Goal: Answer question/provide support

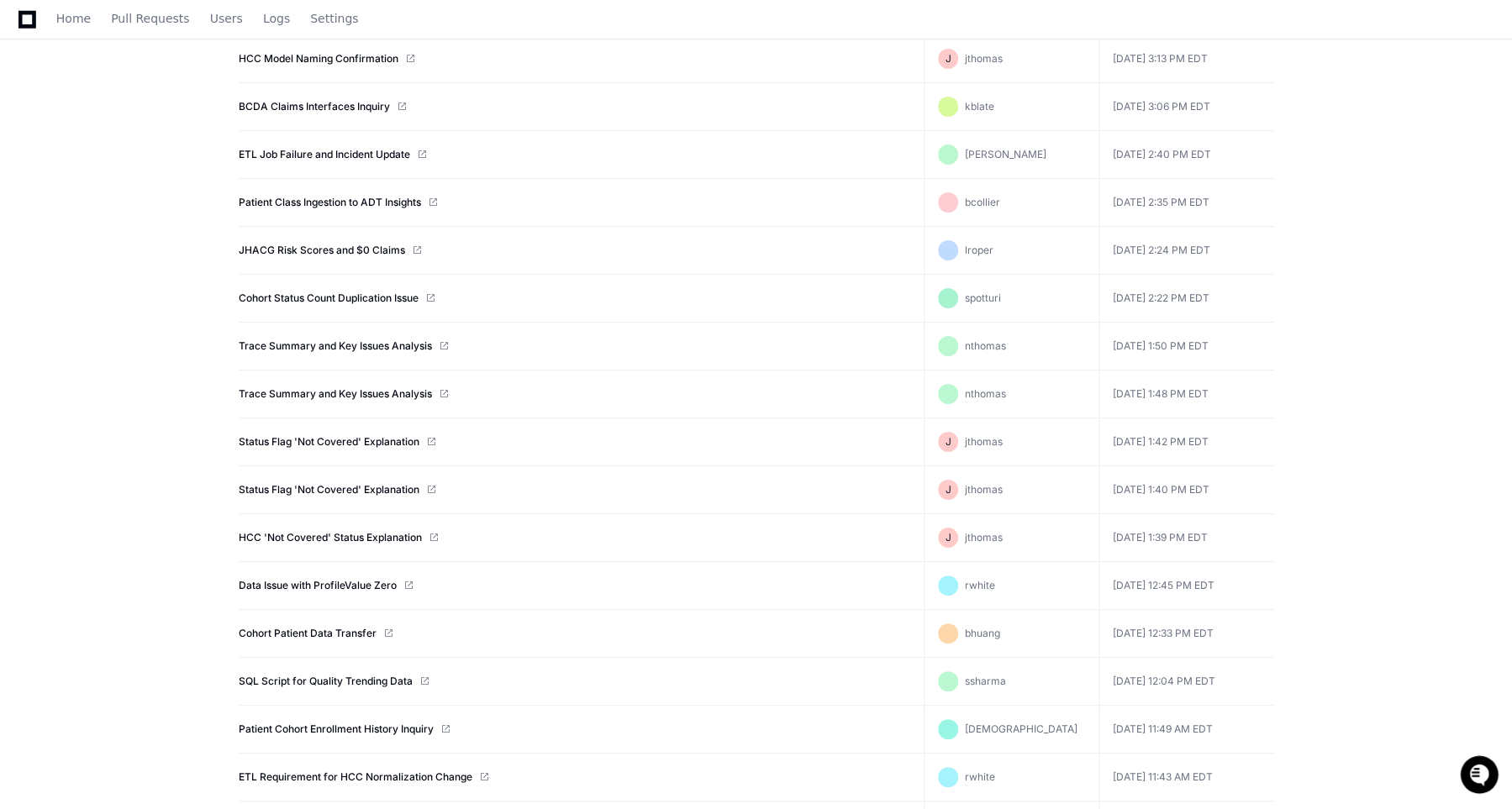
scroll to position [5443, 0]
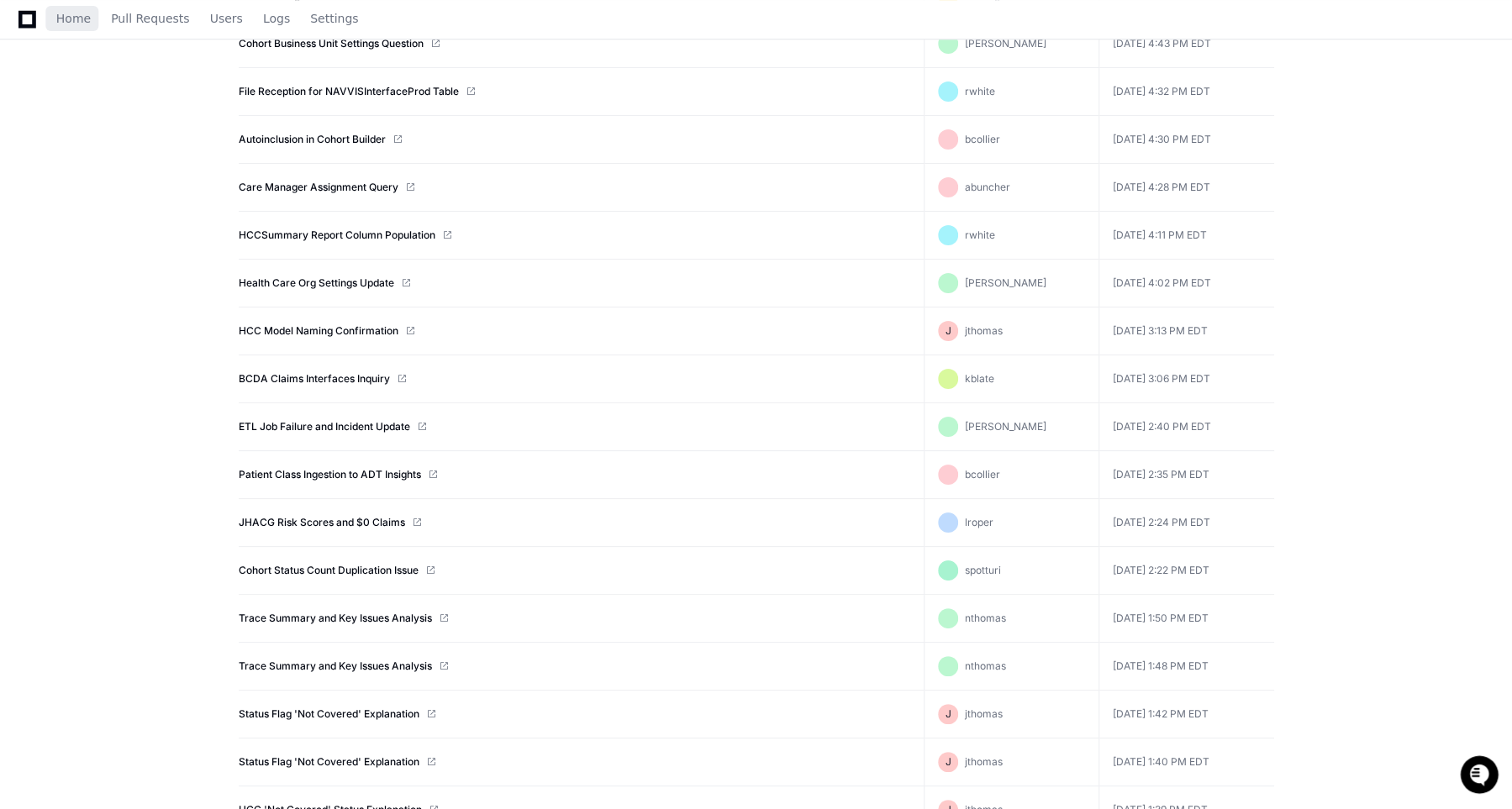
click at [32, 18] on icon at bounding box center [27, 19] width 17 height 17
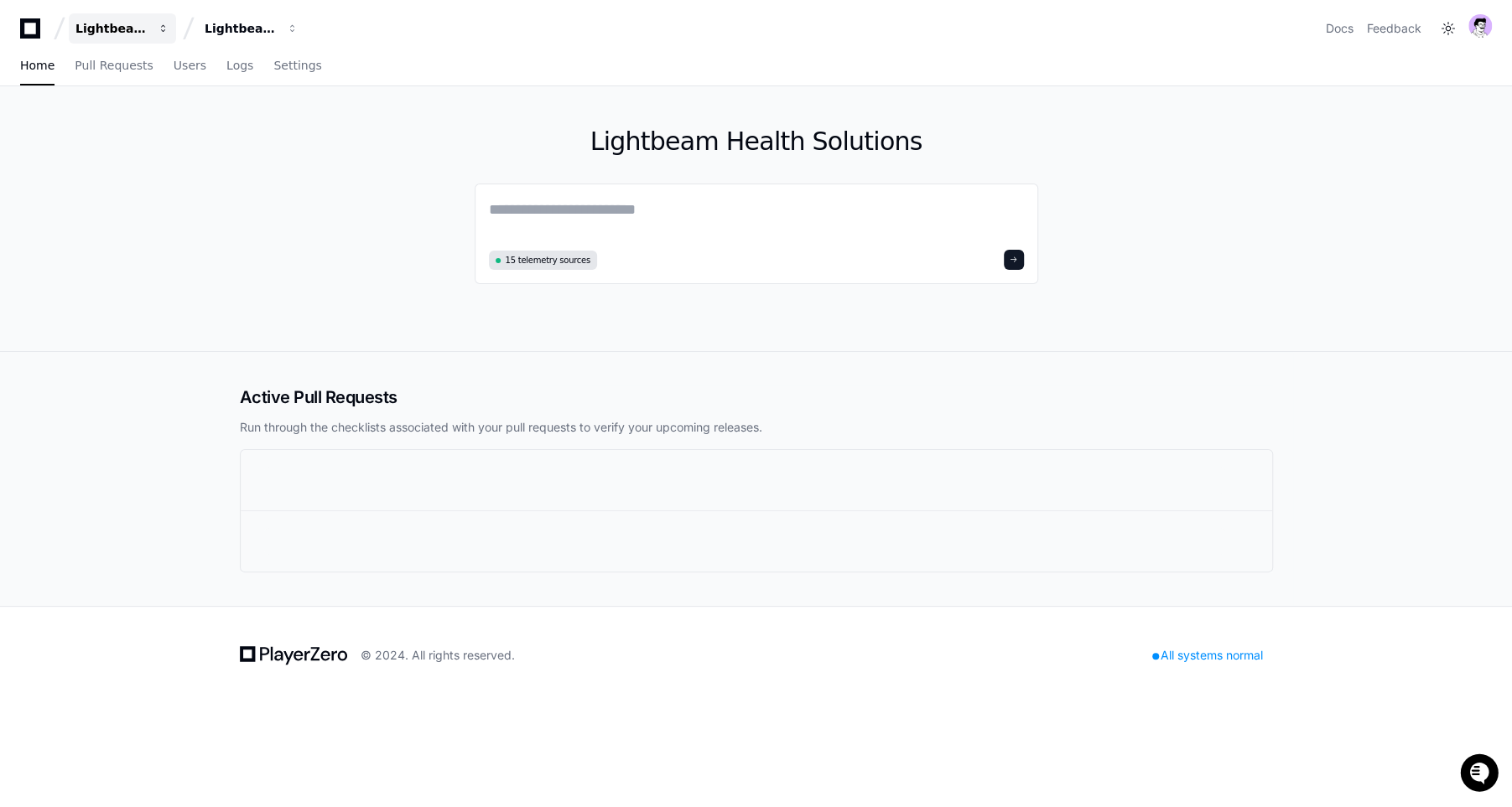
click at [154, 33] on button "Lightbeam Health" at bounding box center [122, 29] width 107 height 30
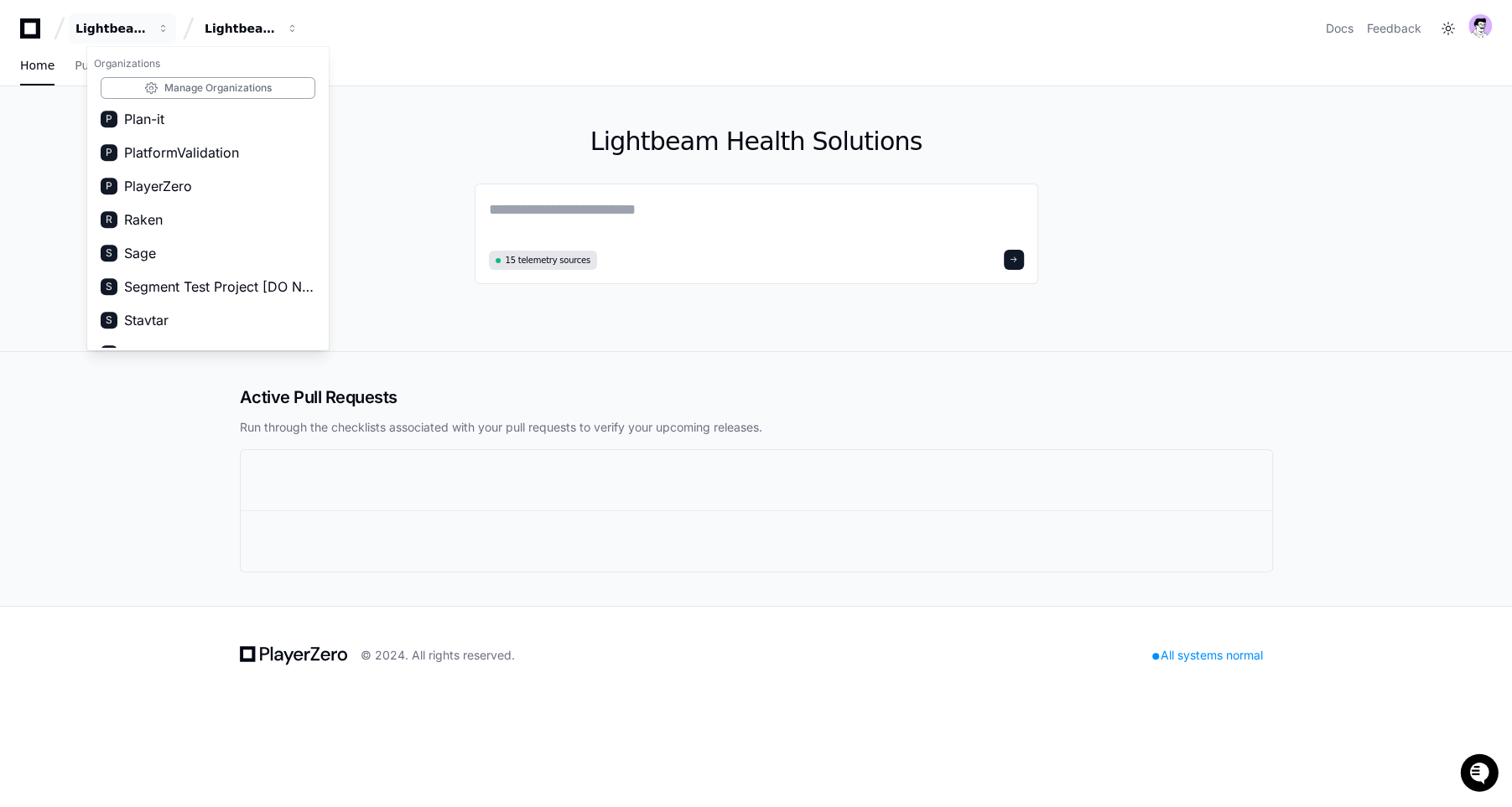
scroll to position [1008, 0]
click at [183, 190] on span "PlayerZero" at bounding box center [157, 187] width 68 height 20
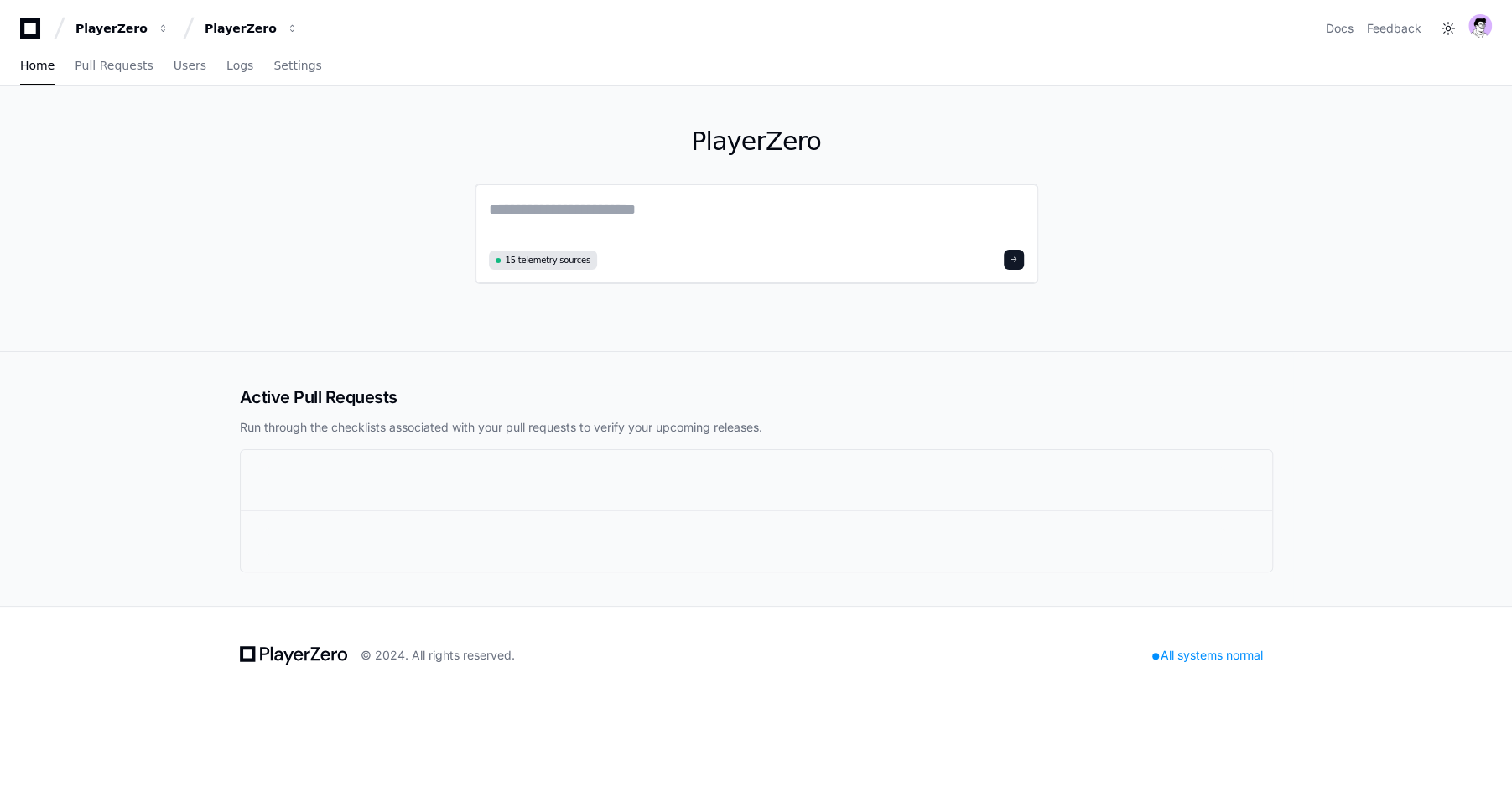
click at [660, 208] on textarea at bounding box center [756, 221] width 535 height 47
drag, startPoint x: 779, startPoint y: 215, endPoint x: 427, endPoint y: 195, distance: 352.6
click at [427, 195] on div "**********" at bounding box center [756, 217] width 1073 height 262
click at [817, 219] on textarea "**********" at bounding box center [756, 220] width 535 height 44
click at [490, 211] on textarea "**********" at bounding box center [756, 220] width 535 height 44
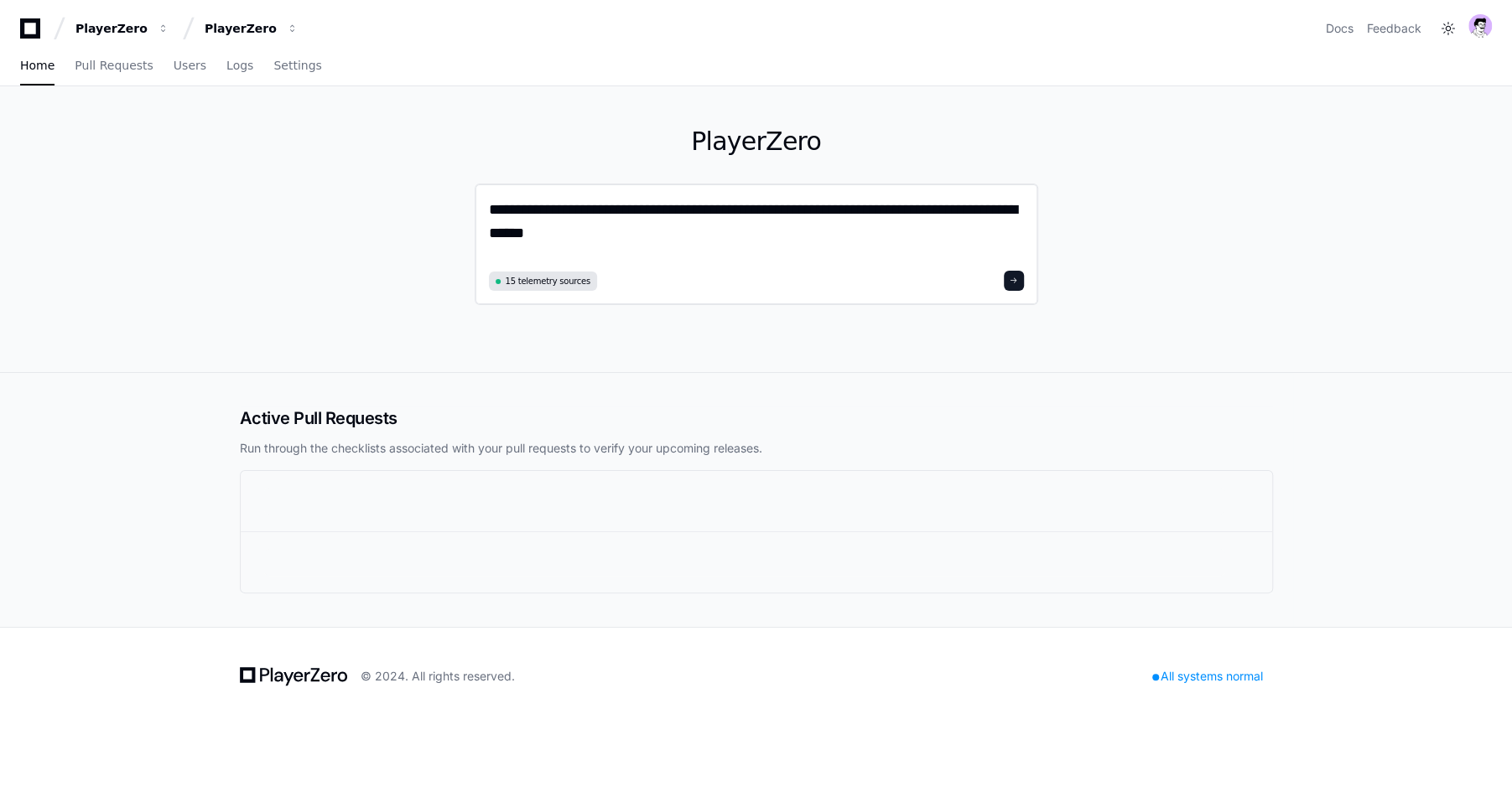
drag, startPoint x: 907, startPoint y: 224, endPoint x: 477, endPoint y: 228, distance: 430.0
click at [473, 230] on div "**********" at bounding box center [756, 229] width 1073 height 286
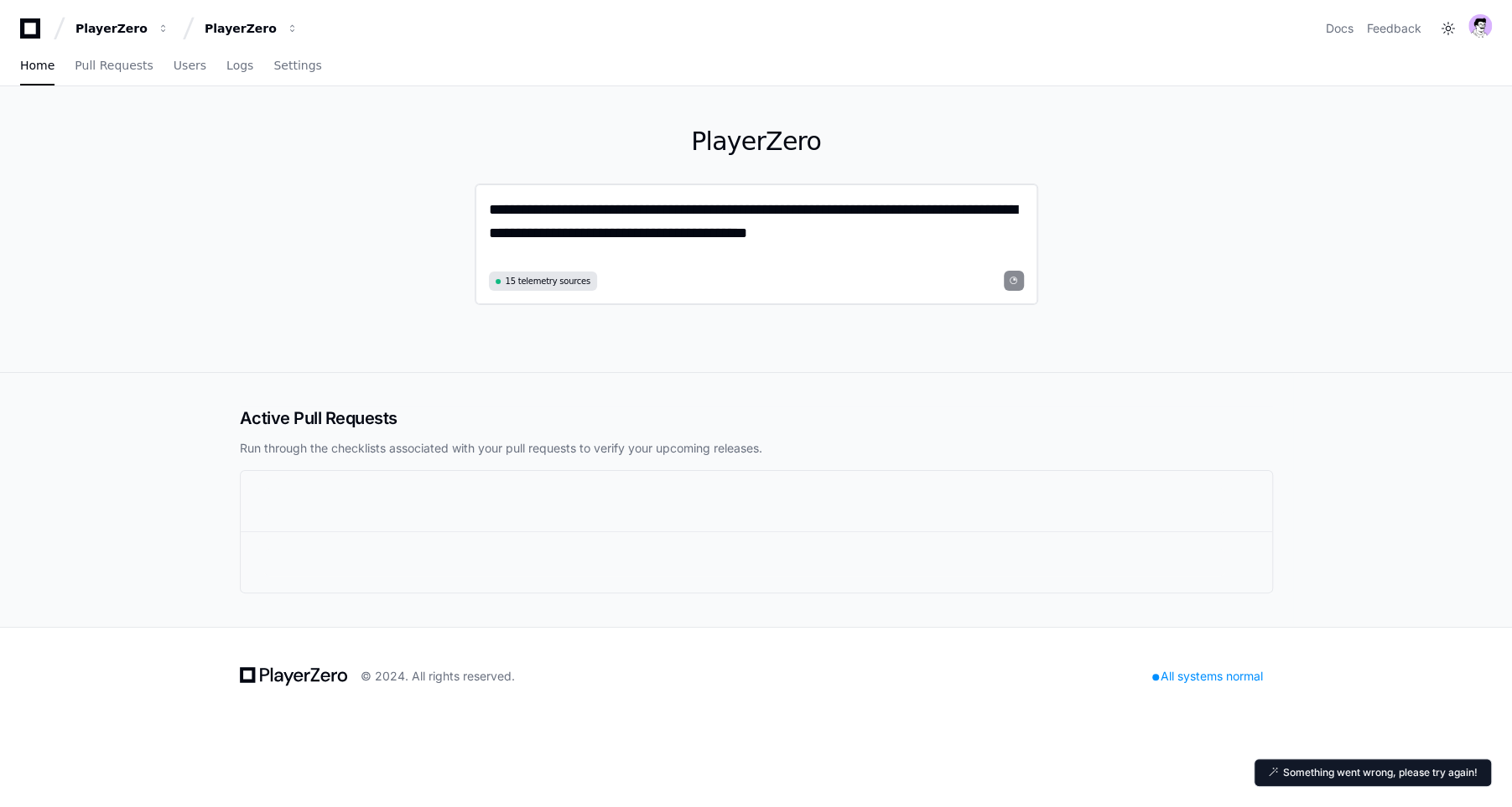
drag, startPoint x: 586, startPoint y: 227, endPoint x: 599, endPoint y: 217, distance: 16.4
click at [586, 227] on textarea "**********" at bounding box center [756, 232] width 535 height 68
click at [600, 216] on textarea "**********" at bounding box center [756, 232] width 535 height 68
drag, startPoint x: 828, startPoint y: 233, endPoint x: 478, endPoint y: 202, distance: 351.4
click at [478, 202] on div "**********" at bounding box center [756, 244] width 563 height 122
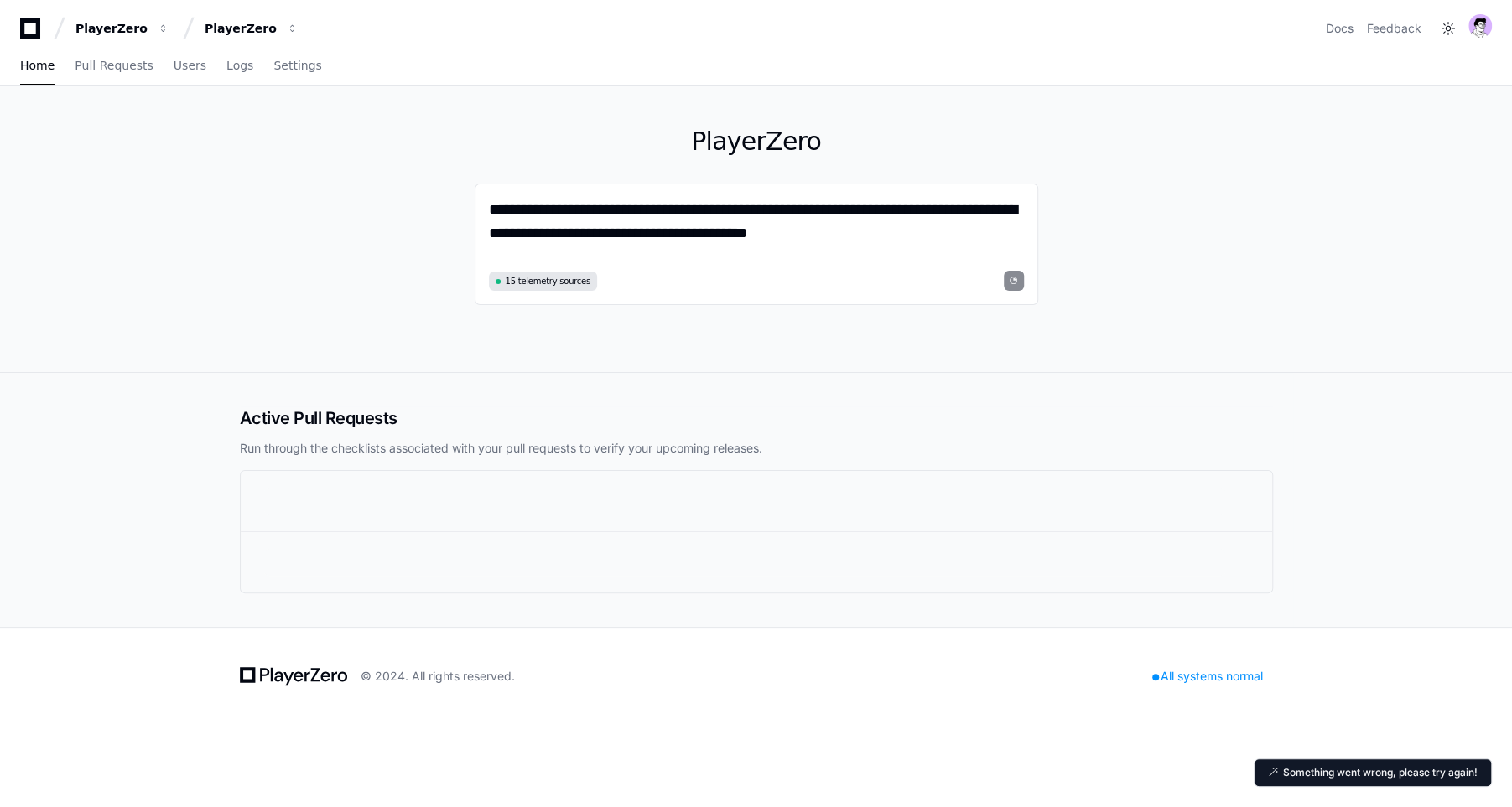
type textarea "**********"
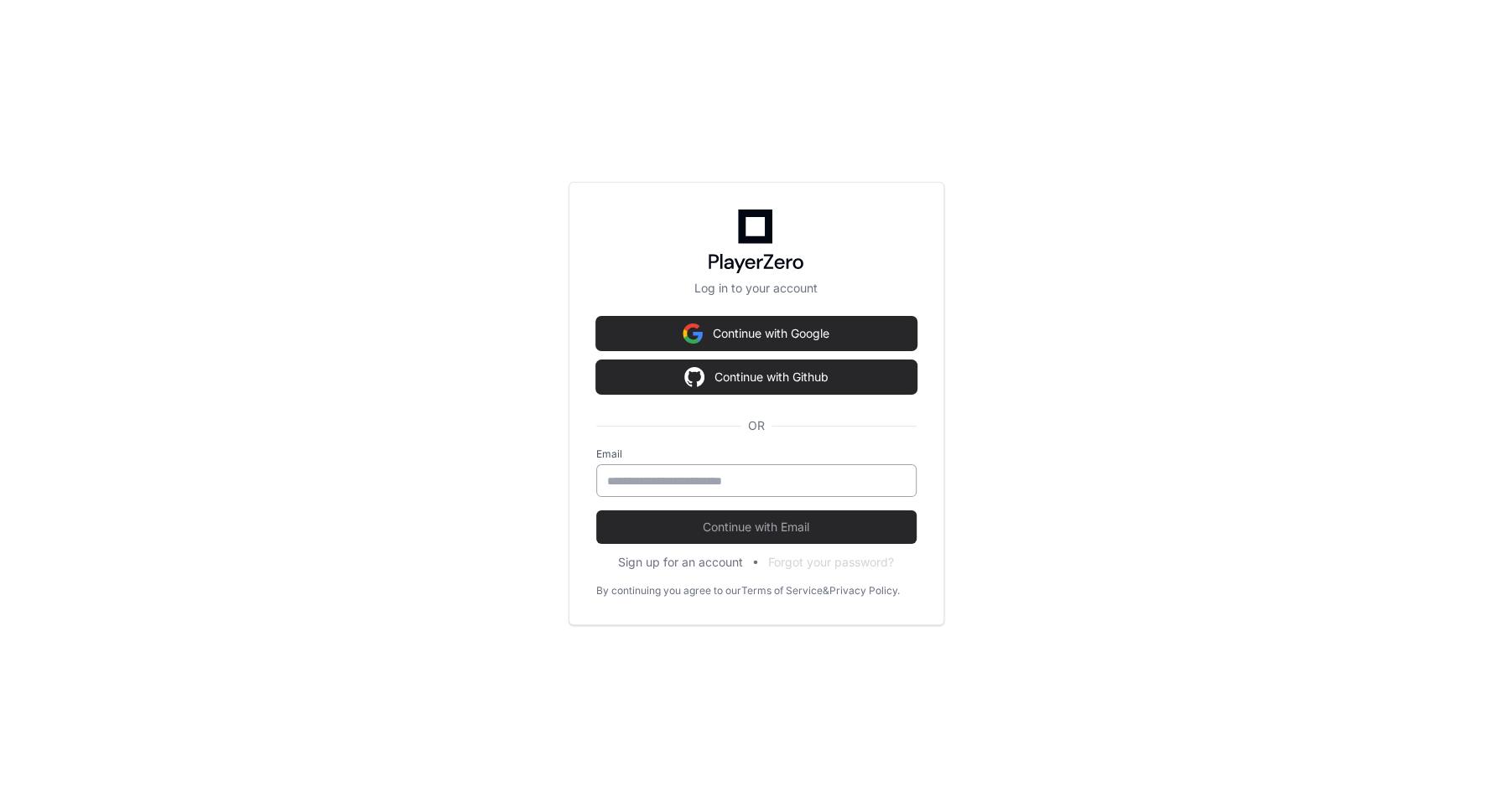
click at [723, 491] on div at bounding box center [756, 481] width 320 height 33
click at [720, 477] on input "email" at bounding box center [756, 481] width 298 height 16
type input "**********"
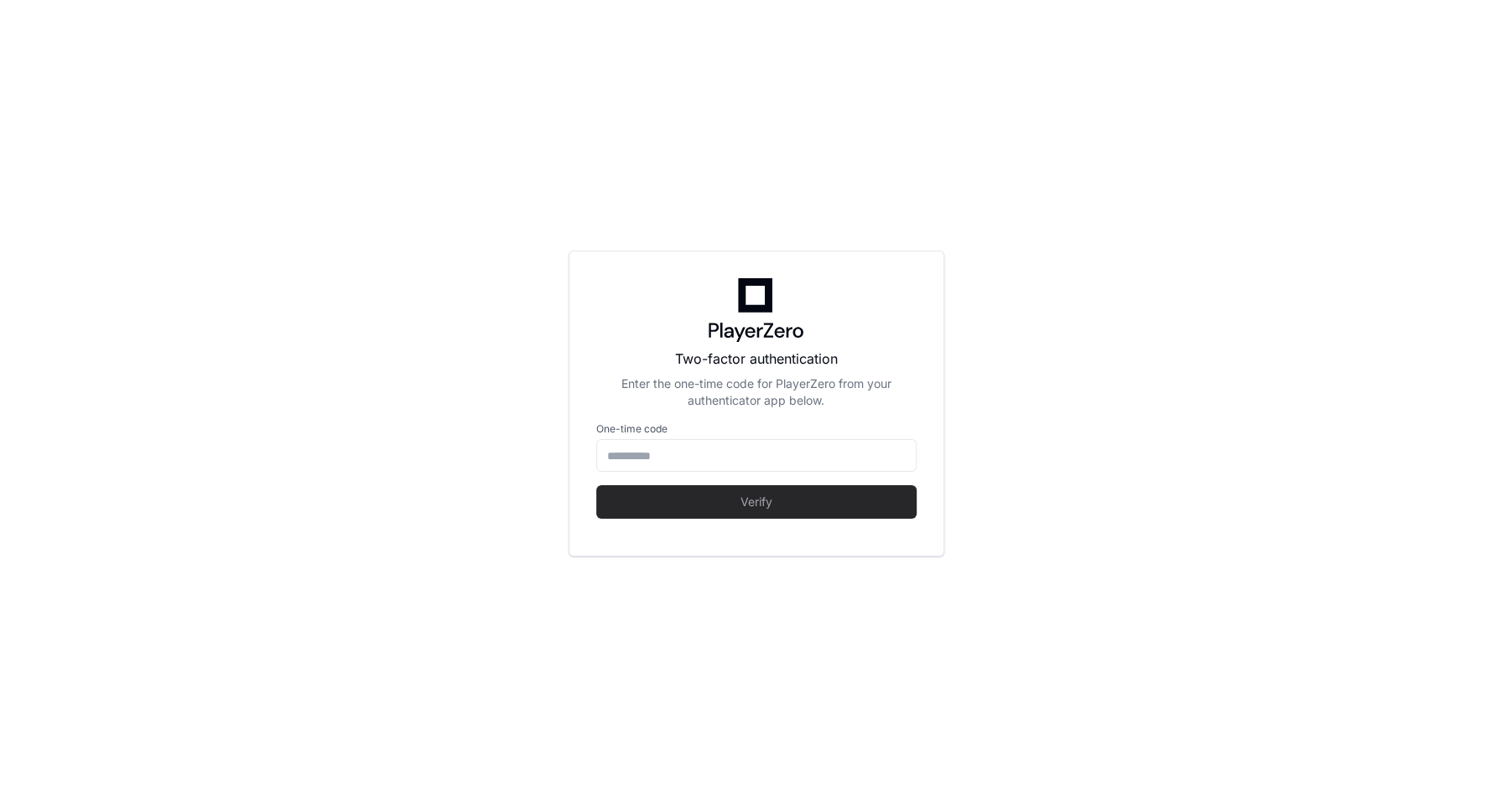
click at [695, 543] on div "Two-factor authentication Enter the one-time code for PlayerZero from your auth…" at bounding box center [756, 404] width 375 height 306
type input "******"
click at [673, 460] on input "******" at bounding box center [756, 456] width 298 height 16
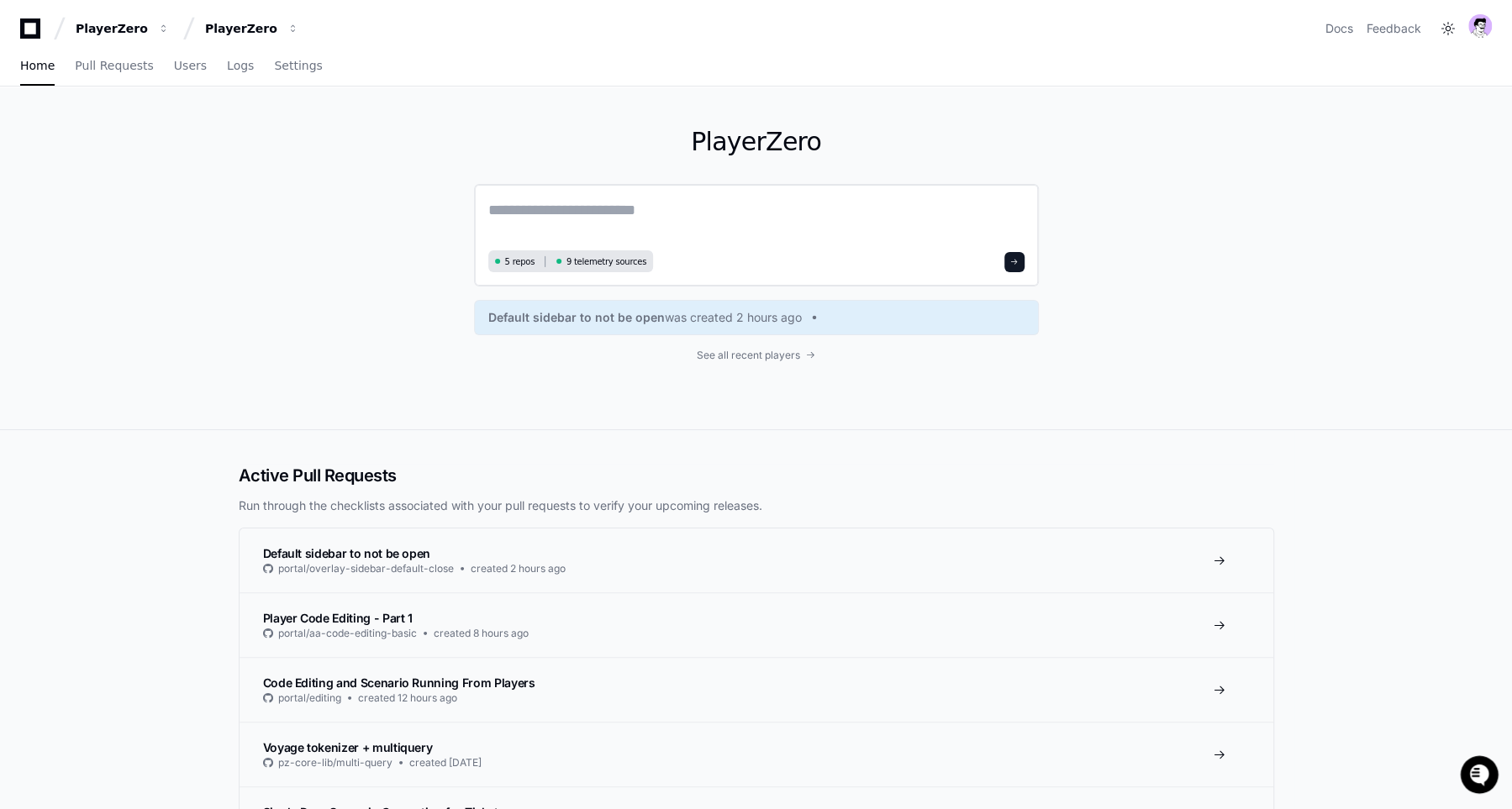
click at [625, 224] on textarea at bounding box center [756, 222] width 536 height 47
paste textarea "**********"
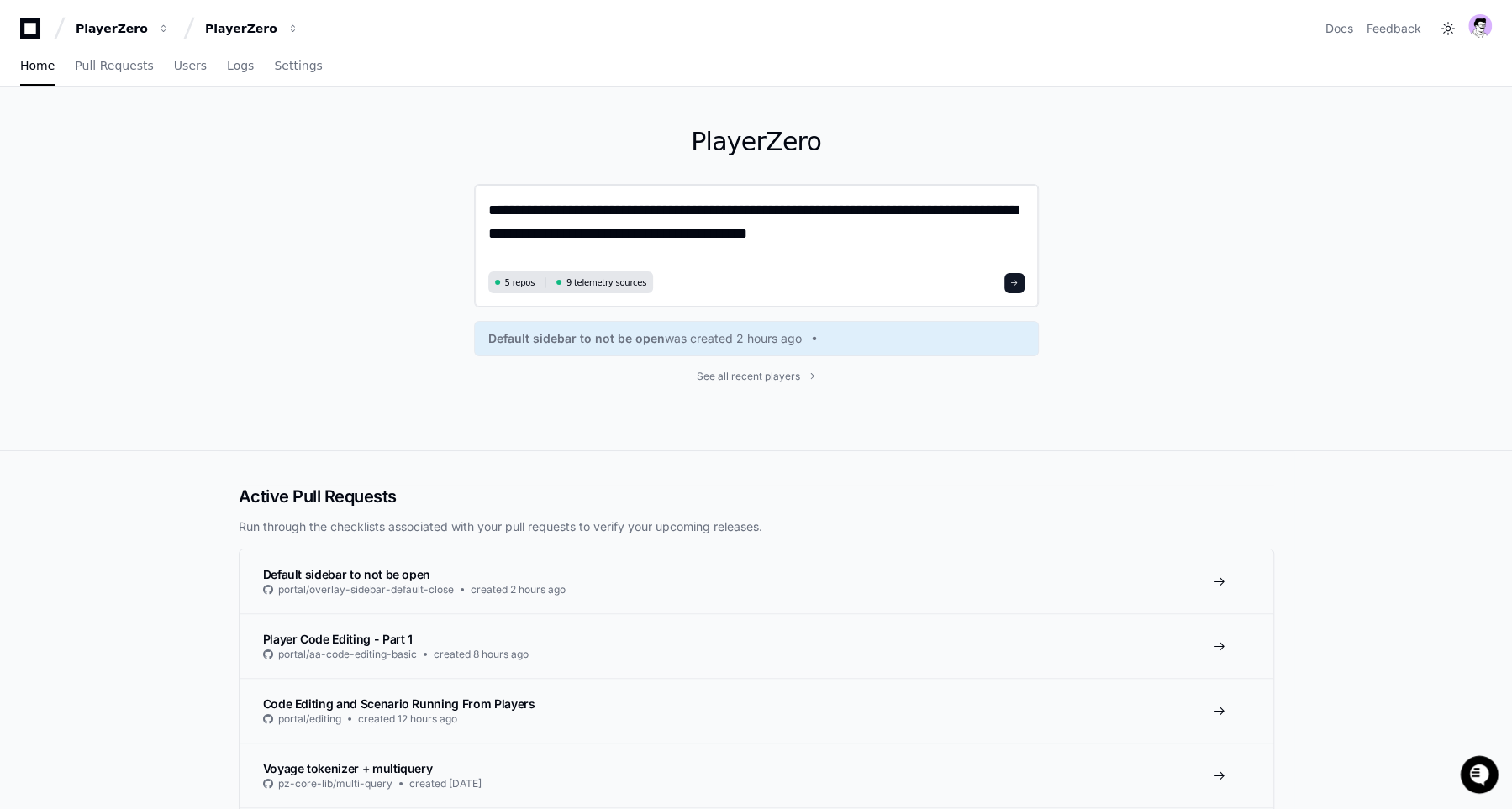
type textarea "**********"
click at [1016, 280] on span at bounding box center [1014, 284] width 9 height 9
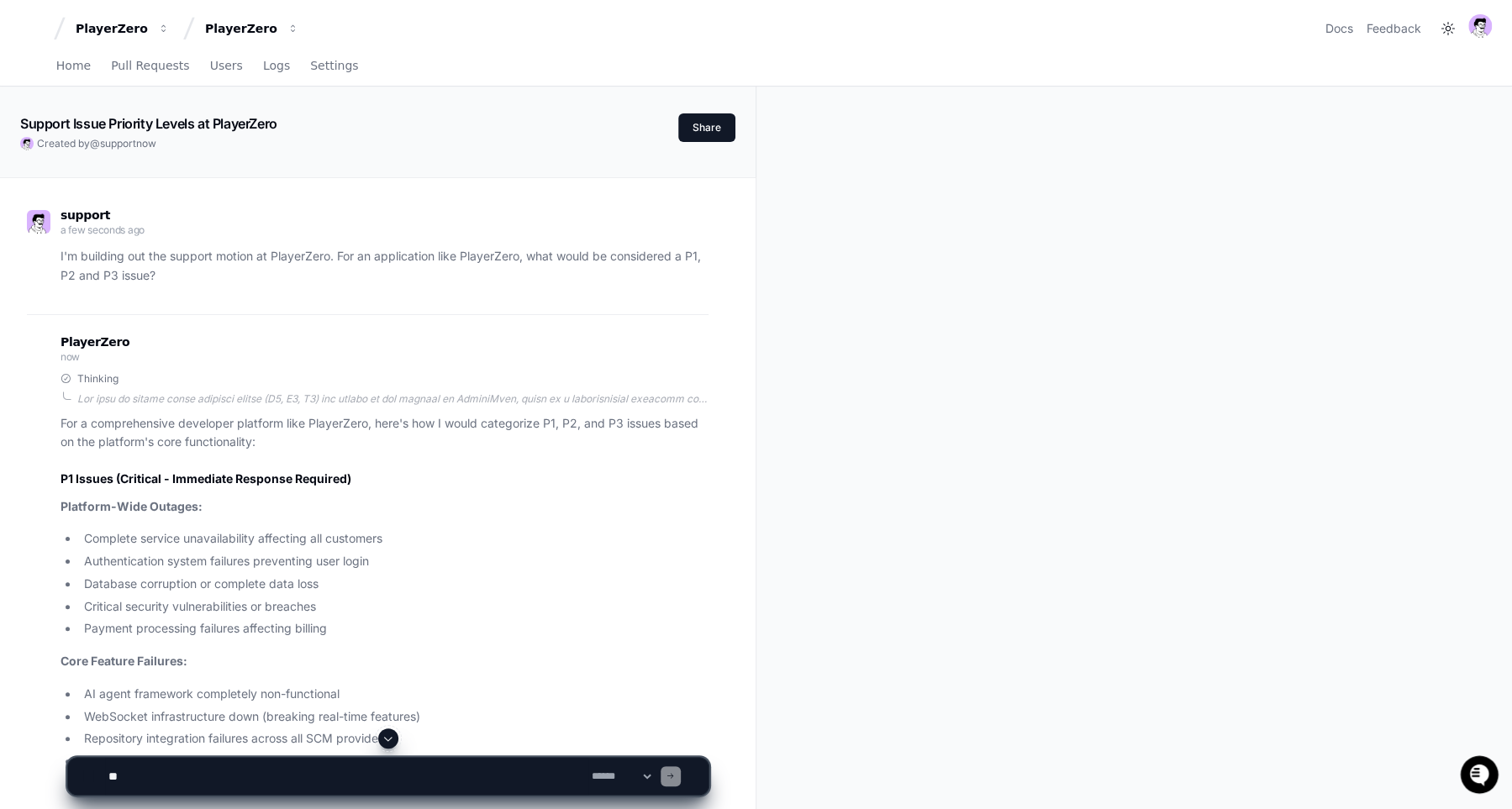
scroll to position [494, 0]
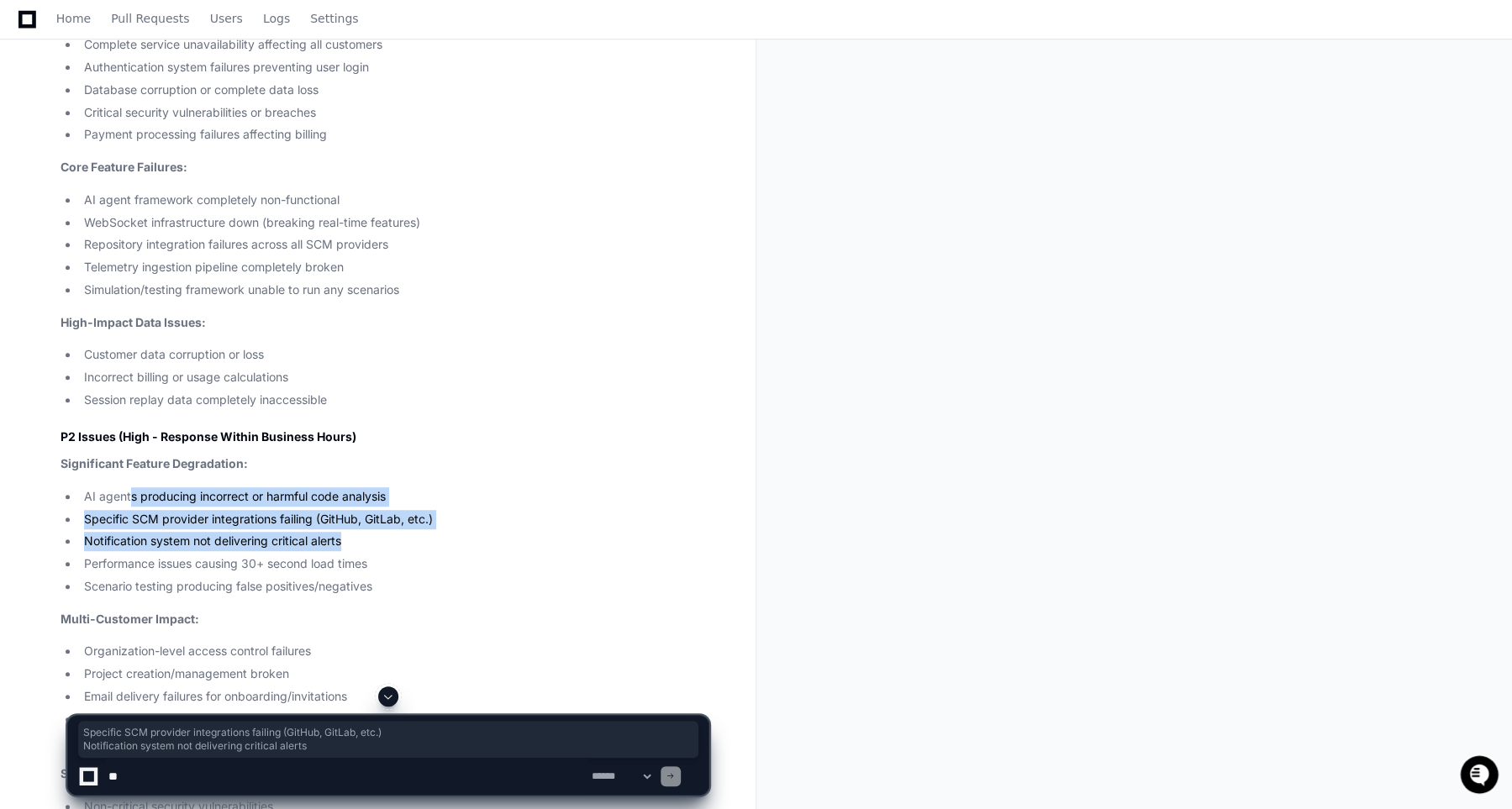
drag, startPoint x: 427, startPoint y: 538, endPoint x: 129, endPoint y: 504, distance: 299.9
click at [129, 504] on ul "AI agents producing incorrect or harmful code analysis Specific SCM provider in…" at bounding box center [384, 542] width 648 height 109
click at [129, 504] on li "AI agents producing incorrect or harmful code analysis" at bounding box center [394, 497] width 629 height 19
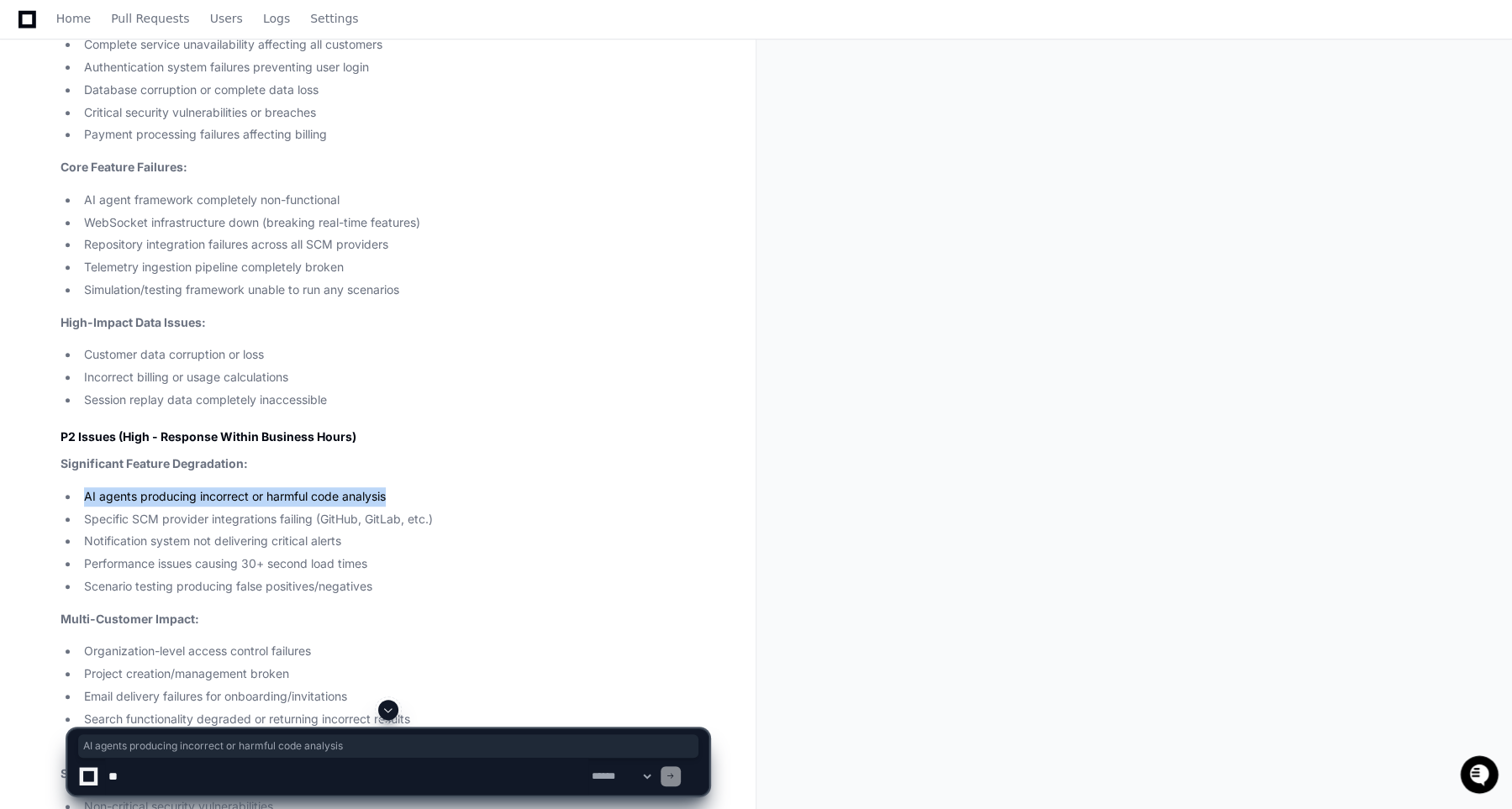
drag, startPoint x: 84, startPoint y: 495, endPoint x: 394, endPoint y: 490, distance: 310.0
click at [394, 490] on li "AI agents producing incorrect or harmful code analysis" at bounding box center [394, 497] width 629 height 19
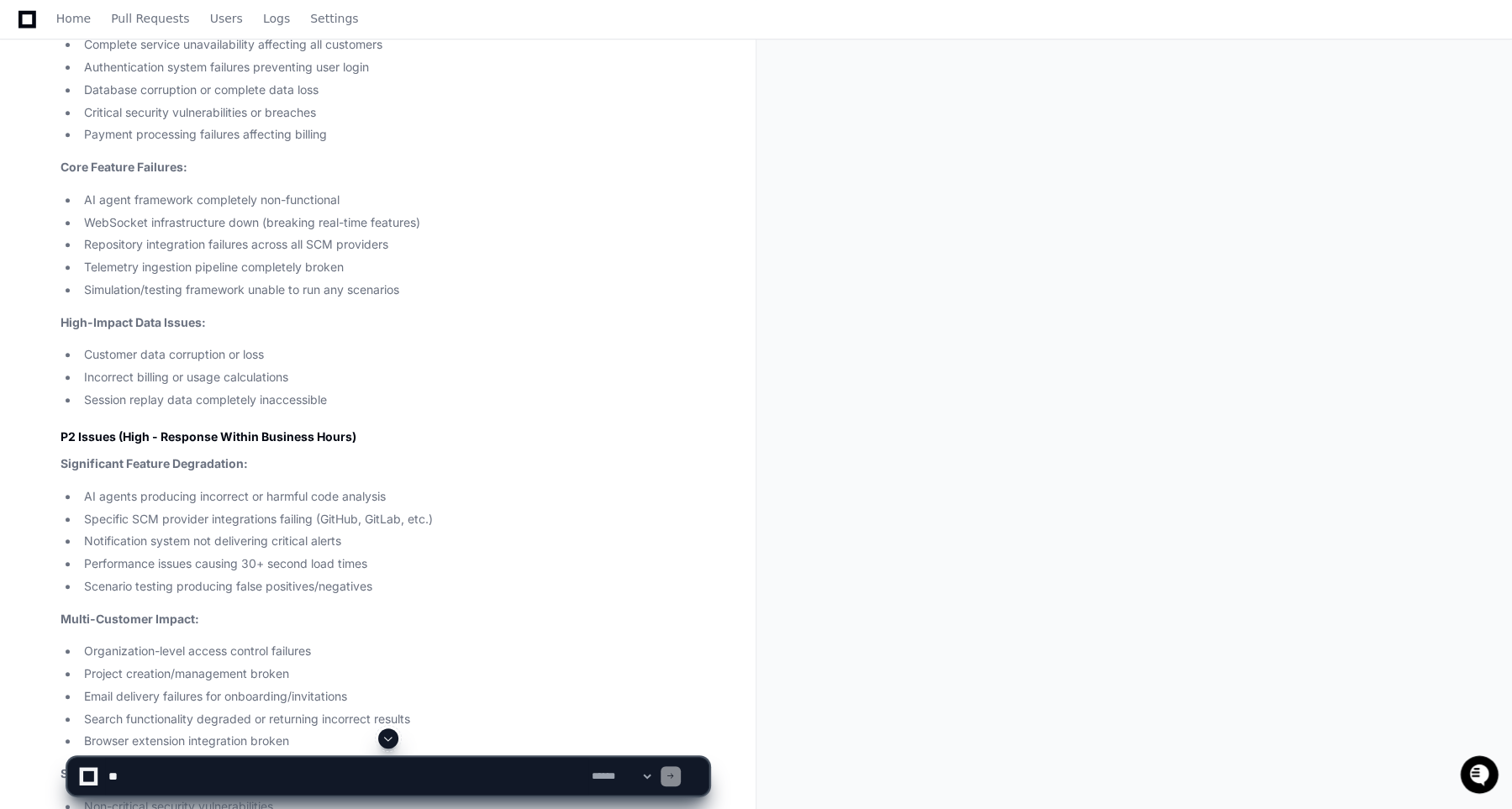
click at [369, 510] on li "Specific SCM provider integrations failing (GitHub, GitLab, etc.)" at bounding box center [394, 519] width 629 height 19
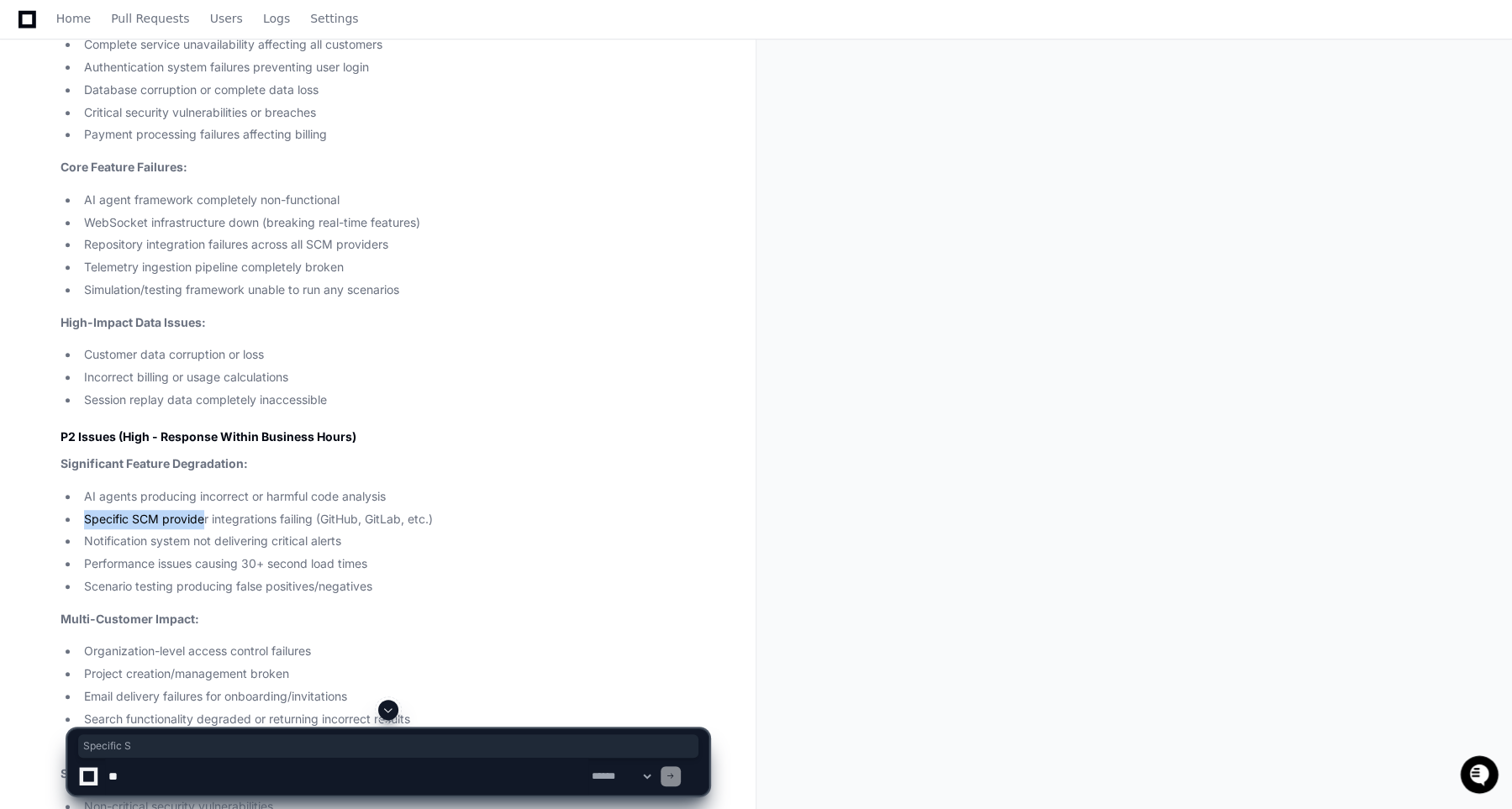
drag, startPoint x: 75, startPoint y: 520, endPoint x: 205, endPoint y: 518, distance: 130.0
click at [205, 518] on ul "AI agents producing incorrect or harmful code analysis Specific SCM provider in…" at bounding box center [384, 542] width 648 height 109
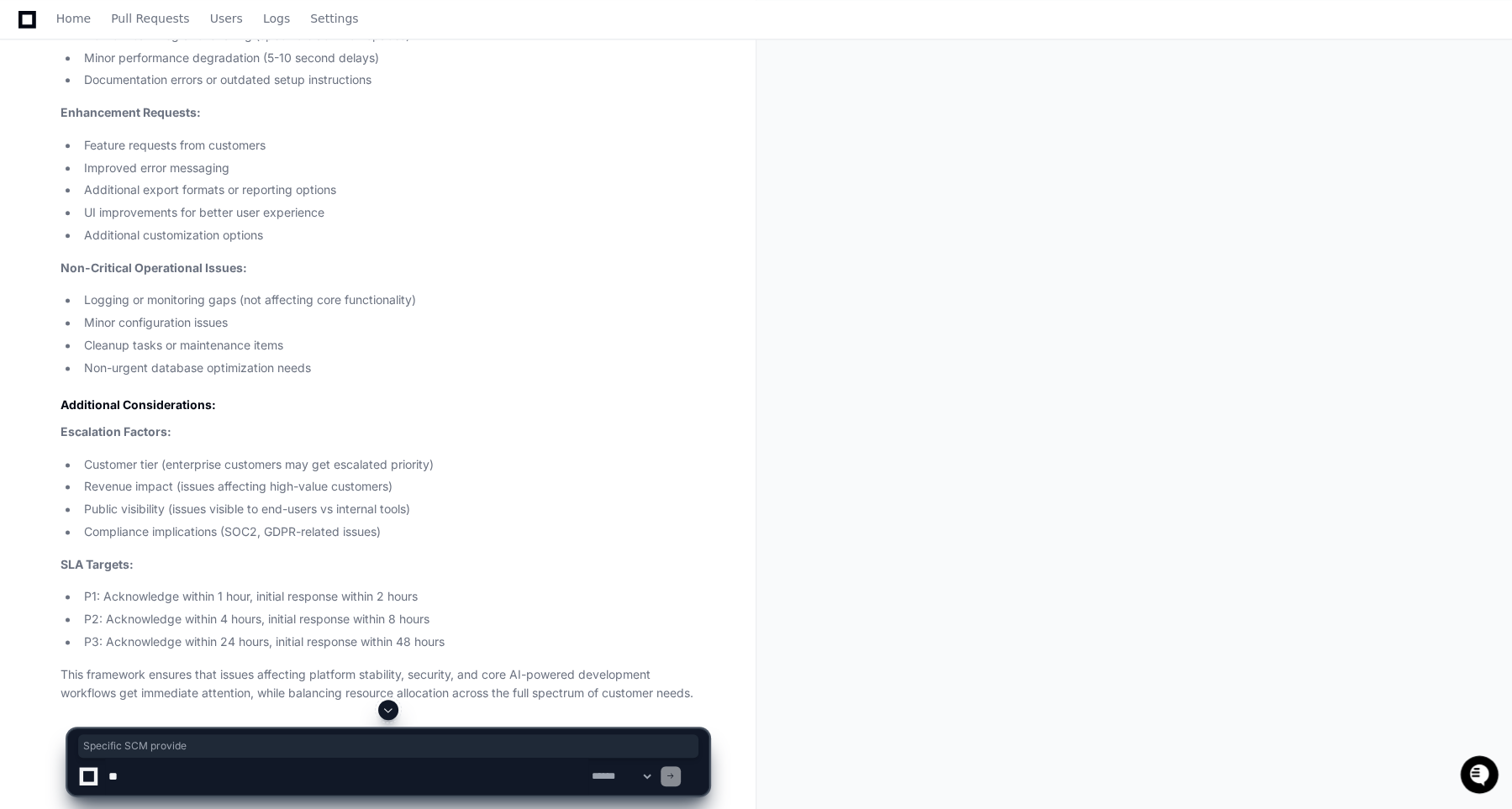
scroll to position [1454, 0]
drag, startPoint x: 420, startPoint y: 594, endPoint x: 90, endPoint y: 594, distance: 330.0
click at [90, 594] on li "P1: Acknowledge within 1 hour, initial response within 2 hours" at bounding box center [394, 596] width 629 height 19
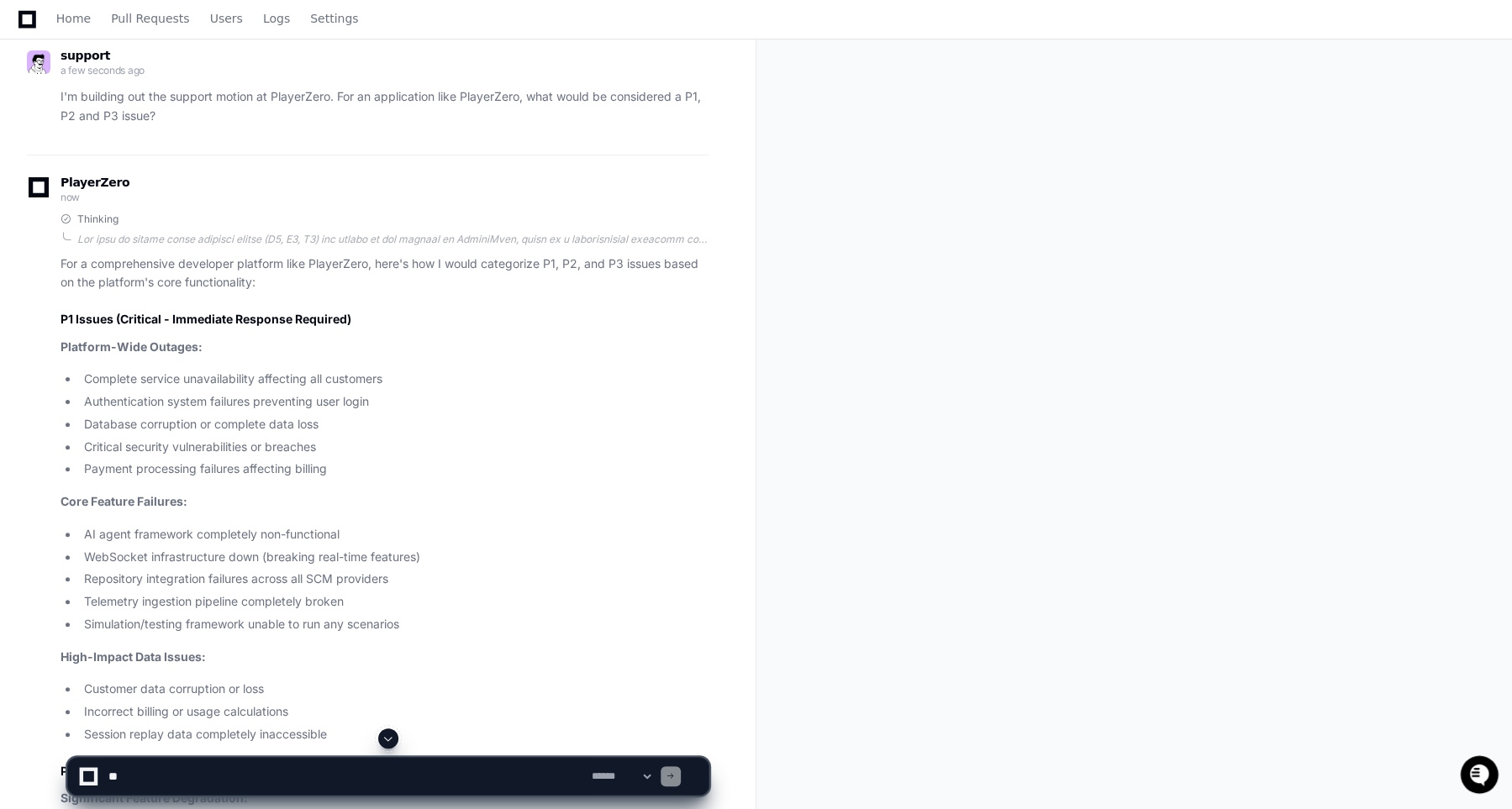
scroll to position [162, 0]
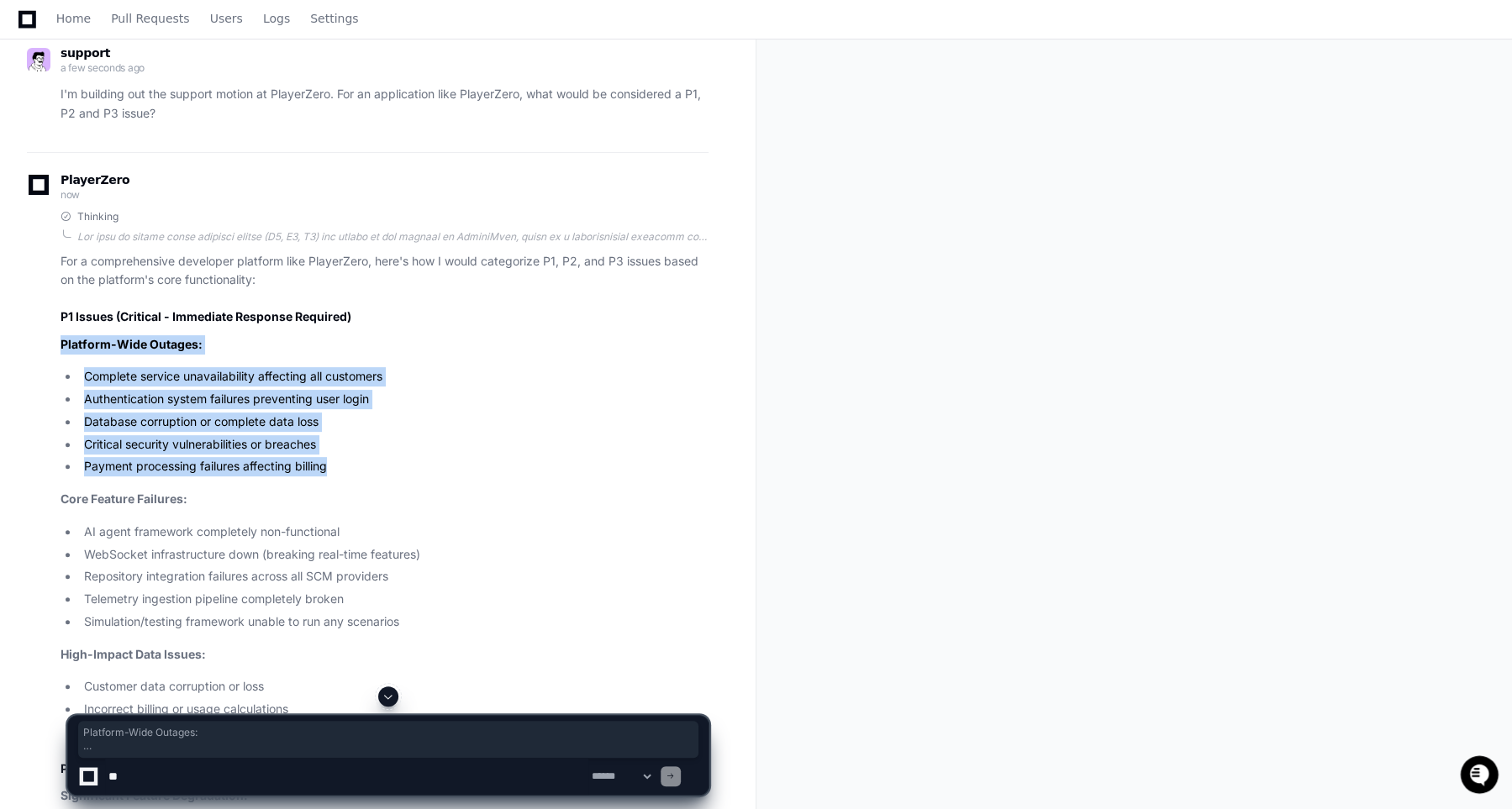
drag, startPoint x: 348, startPoint y: 479, endPoint x: 50, endPoint y: 329, distance: 333.6
click at [356, 447] on li "Critical security vulnerabilities or breaches" at bounding box center [394, 445] width 629 height 19
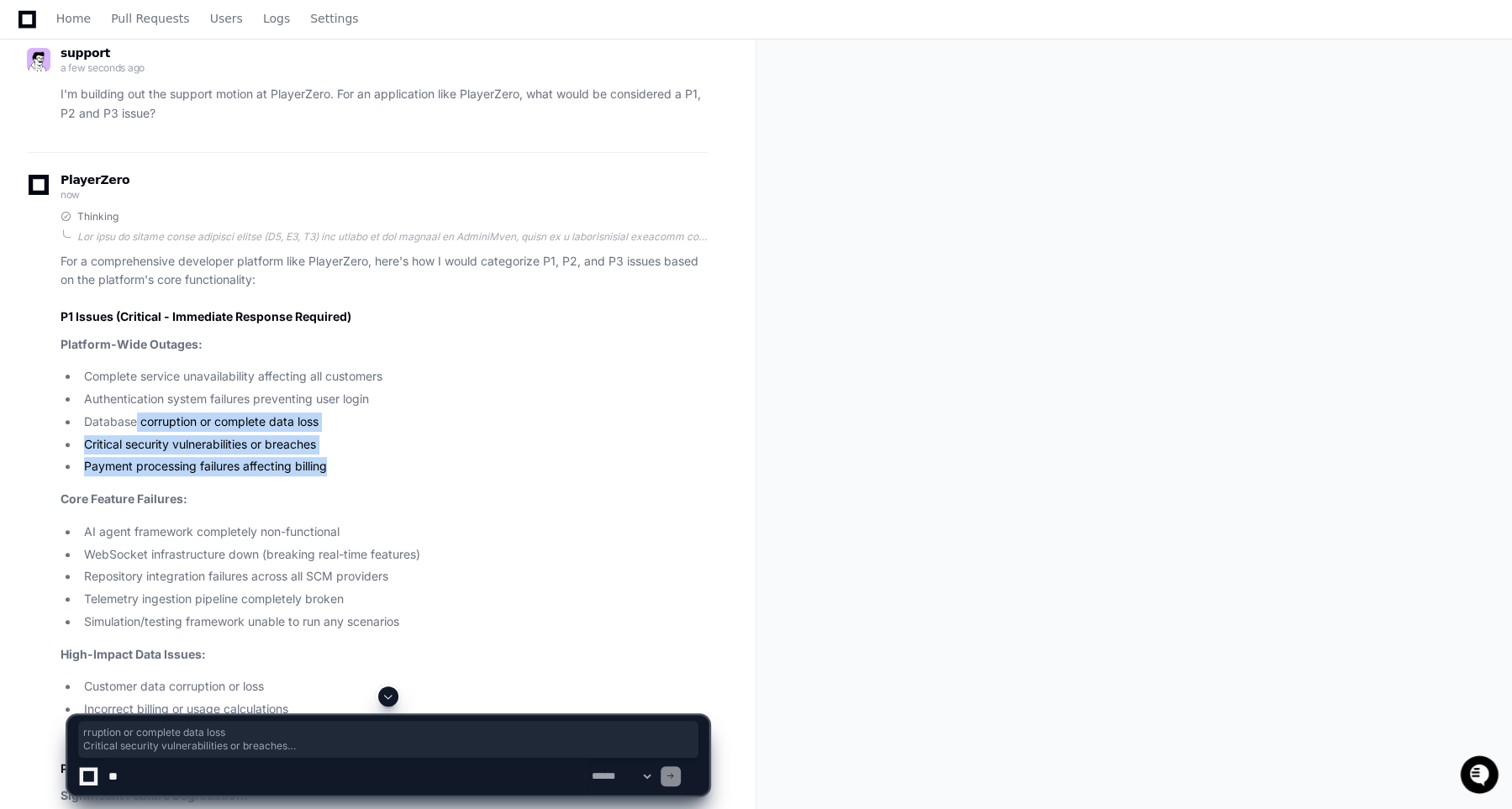
drag, startPoint x: 336, startPoint y: 470, endPoint x: 135, endPoint y: 412, distance: 209.2
click at [135, 412] on ul "Complete service unavailability affecting all customers Authentication system f…" at bounding box center [384, 422] width 648 height 109
click at [135, 413] on li "Database corruption or complete data loss" at bounding box center [394, 422] width 629 height 19
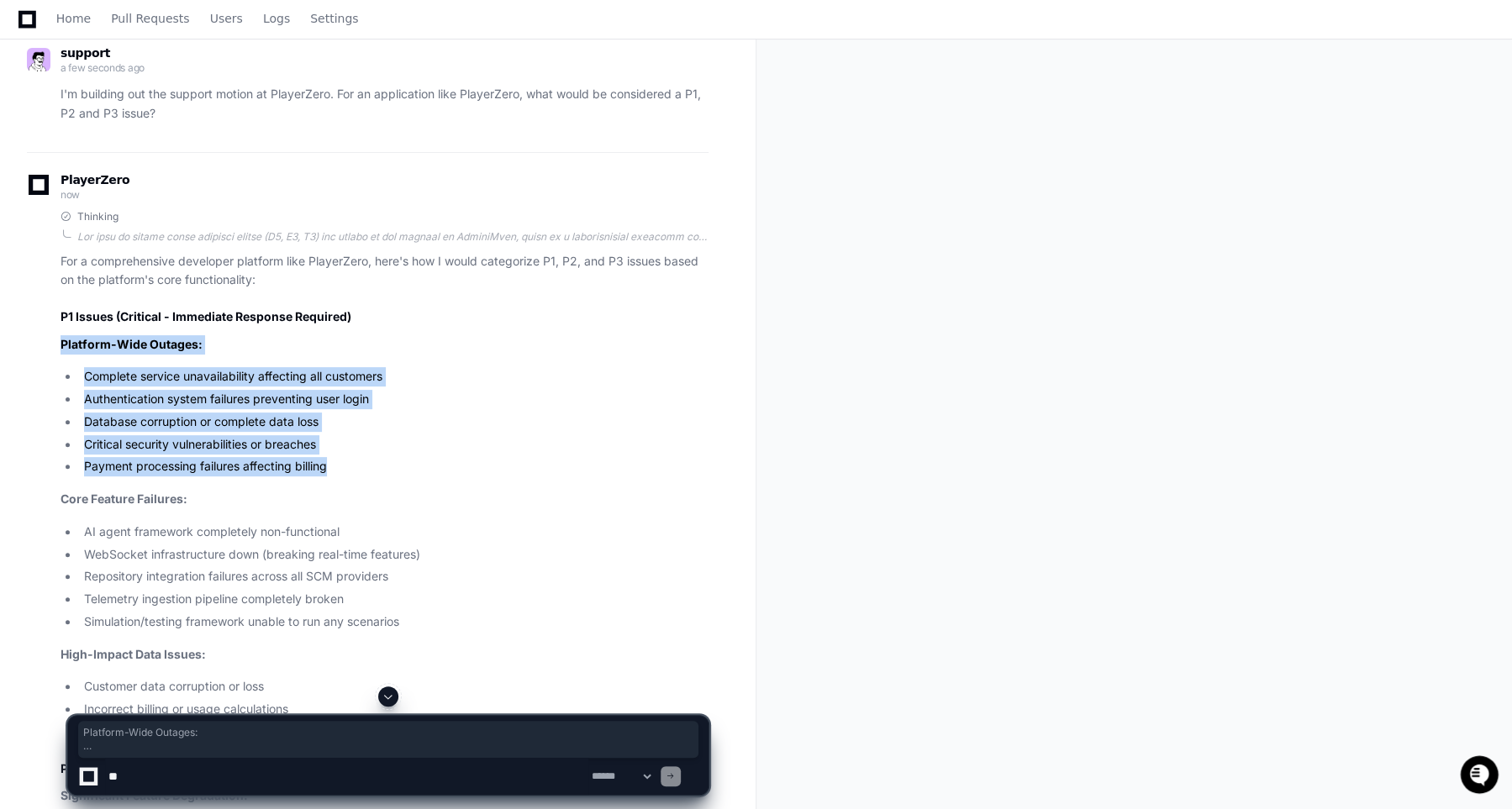
drag, startPoint x: 398, startPoint y: 480, endPoint x: 59, endPoint y: 341, distance: 366.4
click at [136, 416] on li "Database corruption or complete data loss" at bounding box center [394, 422] width 629 height 19
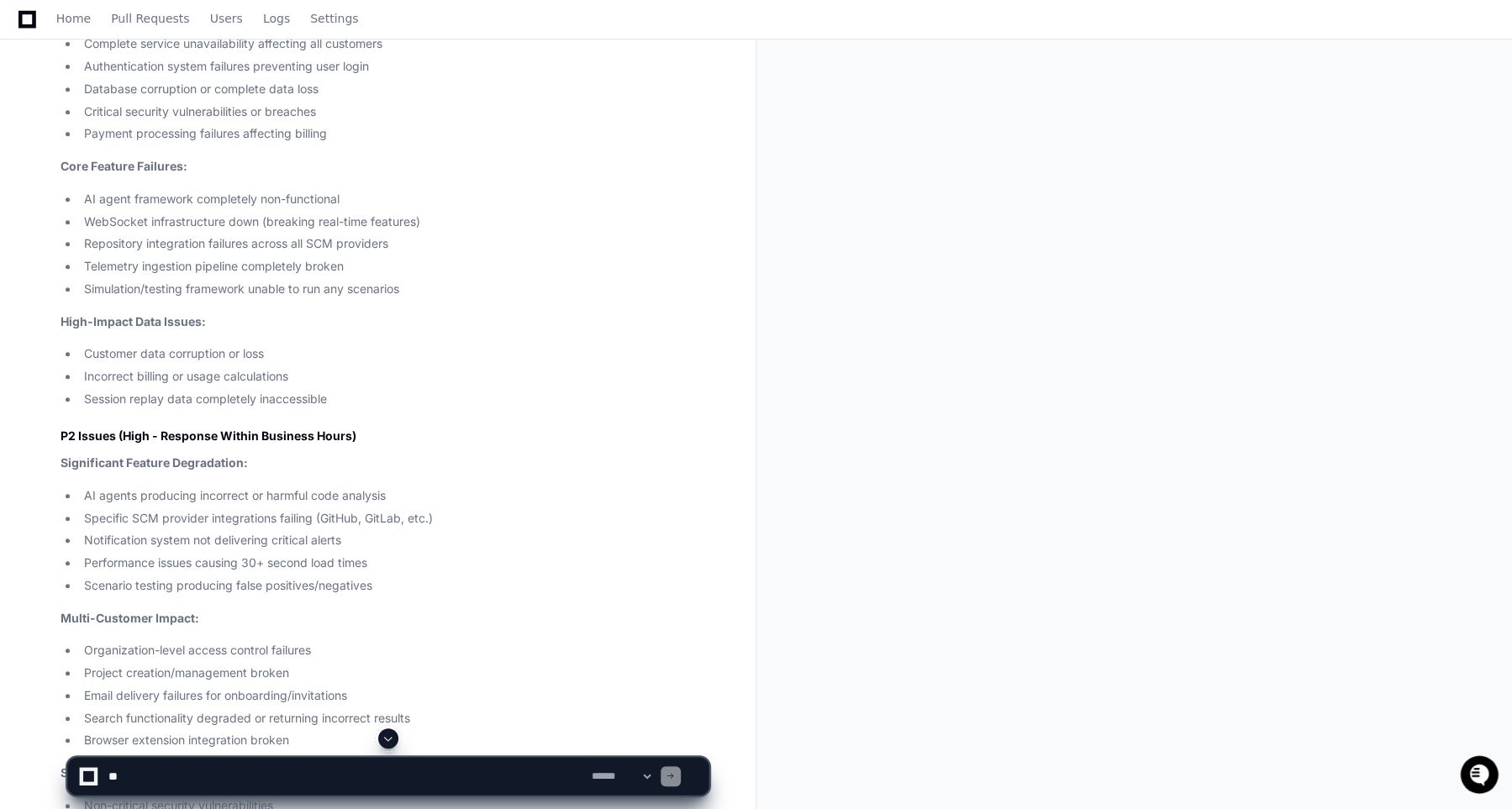
scroll to position [369, 0]
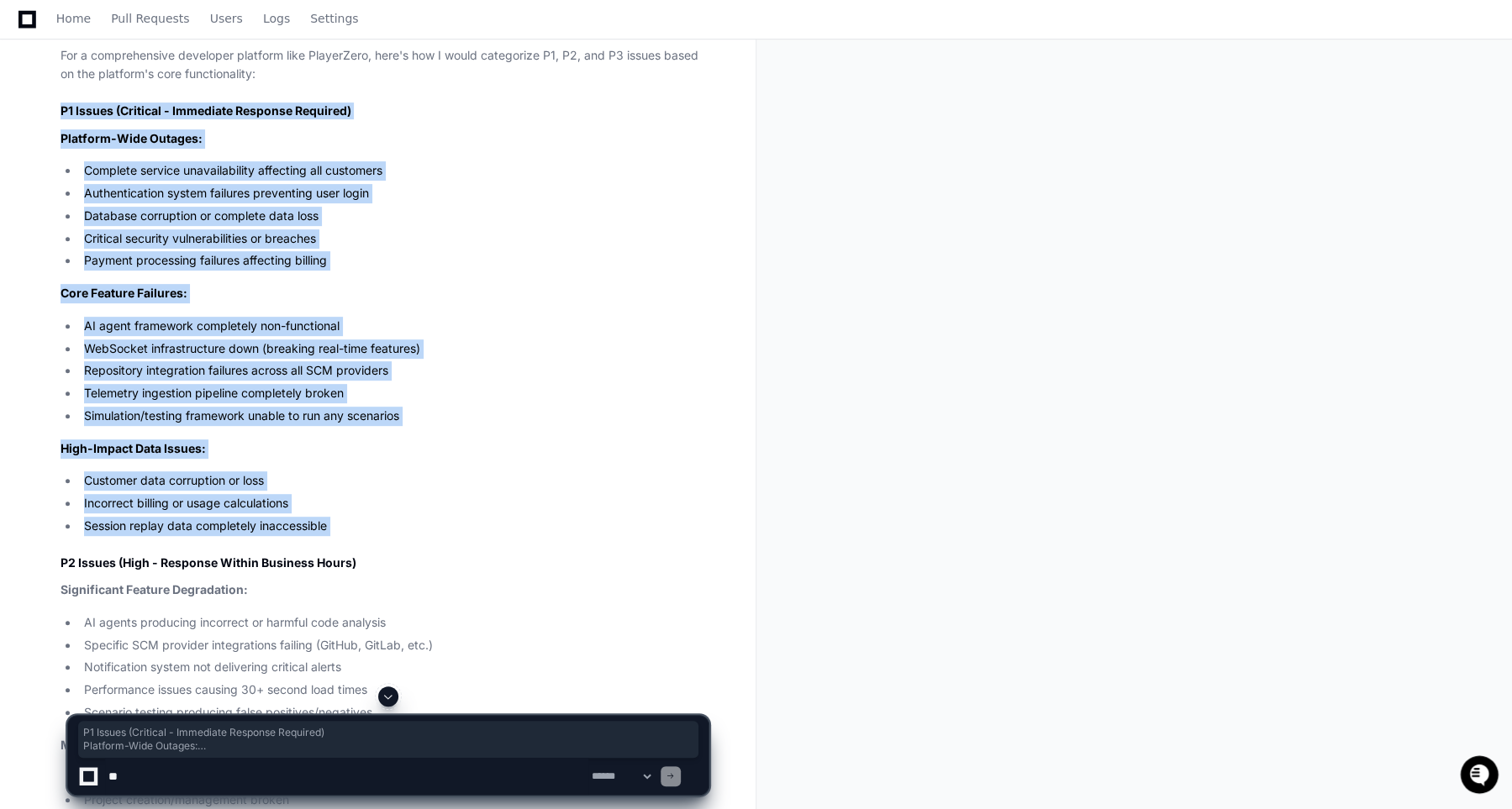
drag, startPoint x: 335, startPoint y: 522, endPoint x: 41, endPoint y: 103, distance: 511.9
copy article "P1 Issues (Critical - Immediate Response Required) Platform-Wide Outages: Compl…"
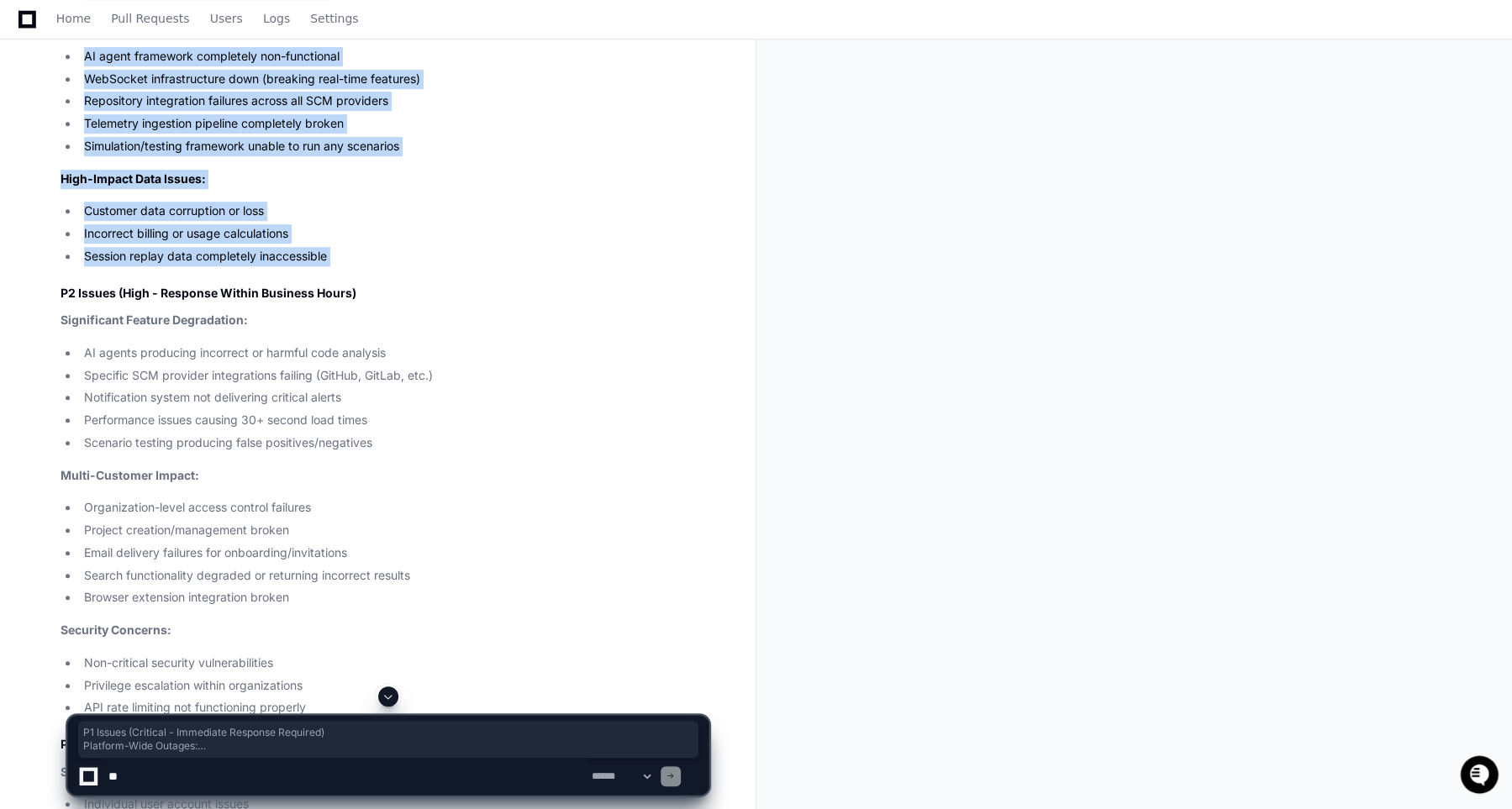
scroll to position [640, 0]
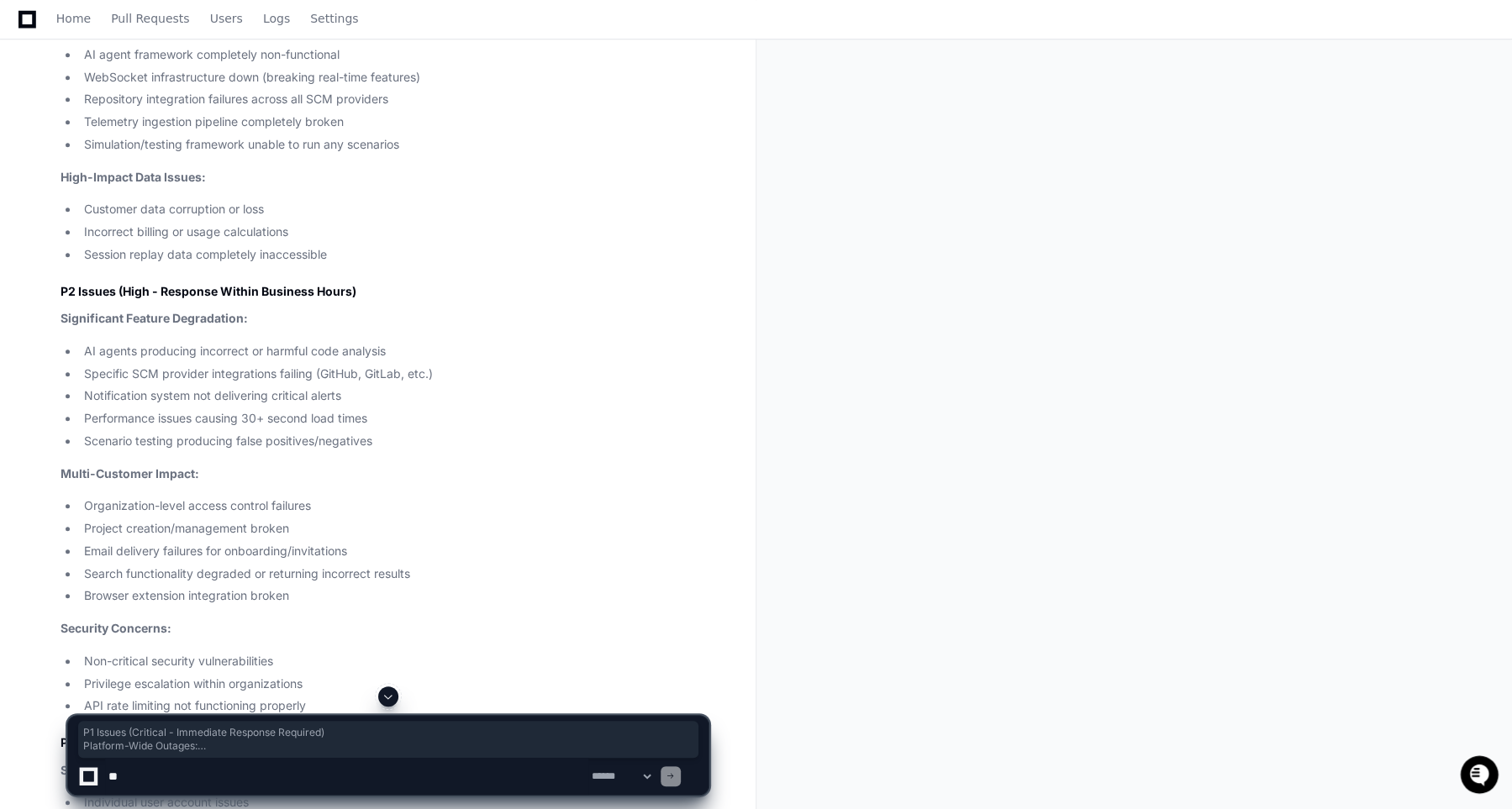
click at [161, 345] on li "AI agents producing incorrect or harmful code analysis" at bounding box center [394, 351] width 629 height 19
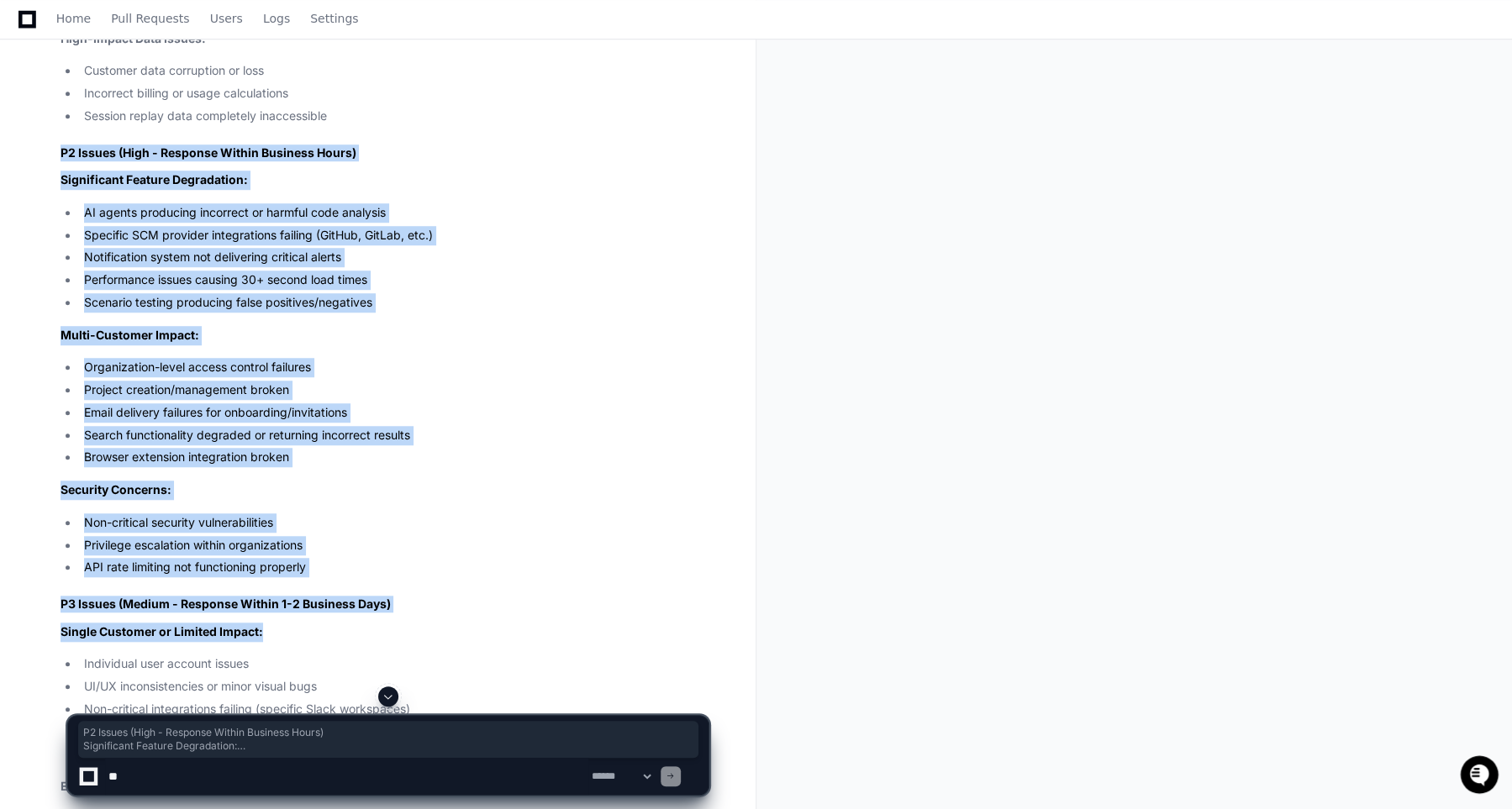
scroll to position [838, 0]
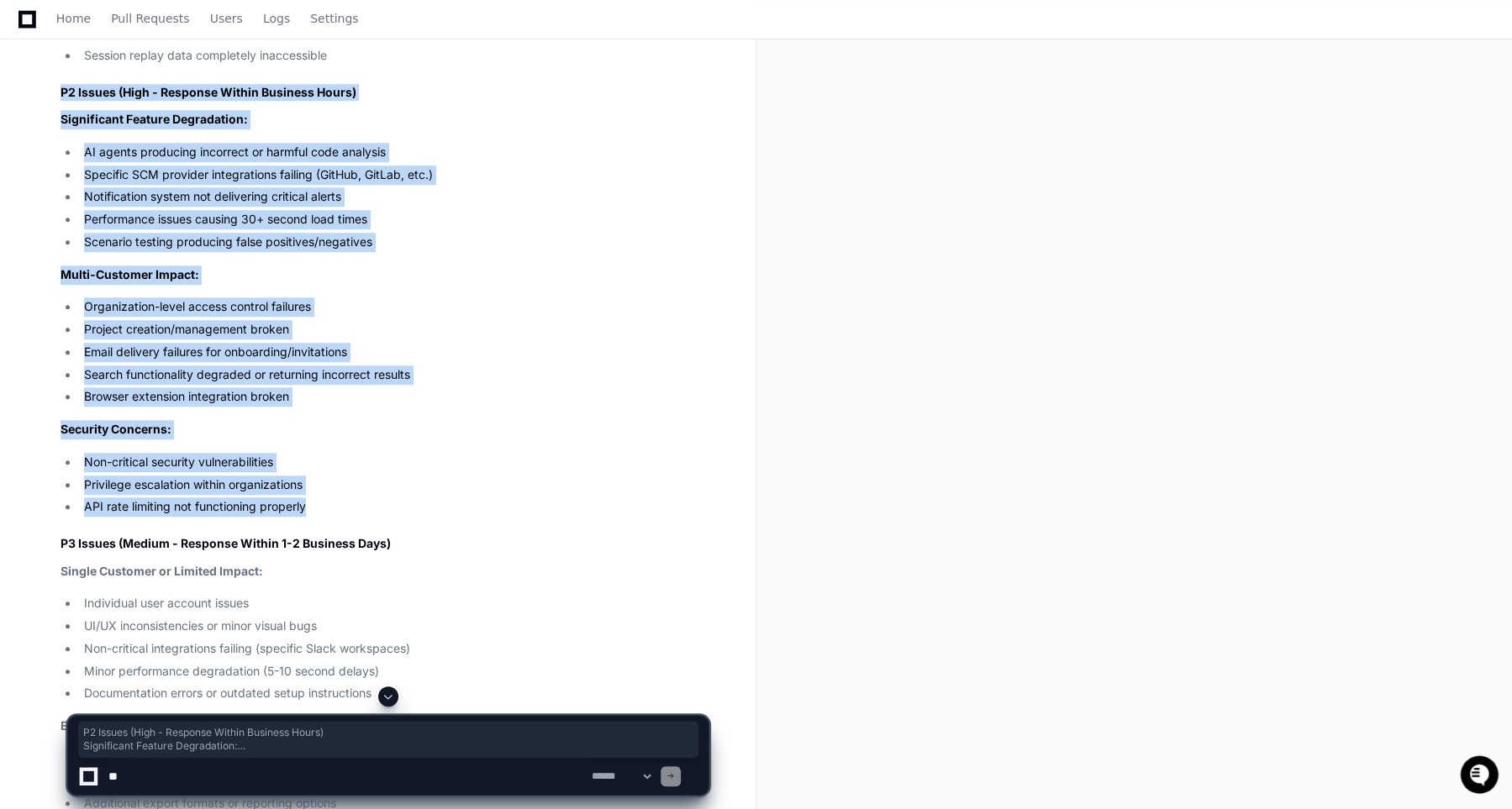
drag, startPoint x: 49, startPoint y: 287, endPoint x: 326, endPoint y: 508, distance: 354.4
click at [326, 508] on div "Thinking For a comprehensive developer platform like PlayerZero, here's how I w…" at bounding box center [368, 426] width 681 height 1784
copy article "P2 Issues (High - Response Within Business Hours) Significant Feature Degradati…"
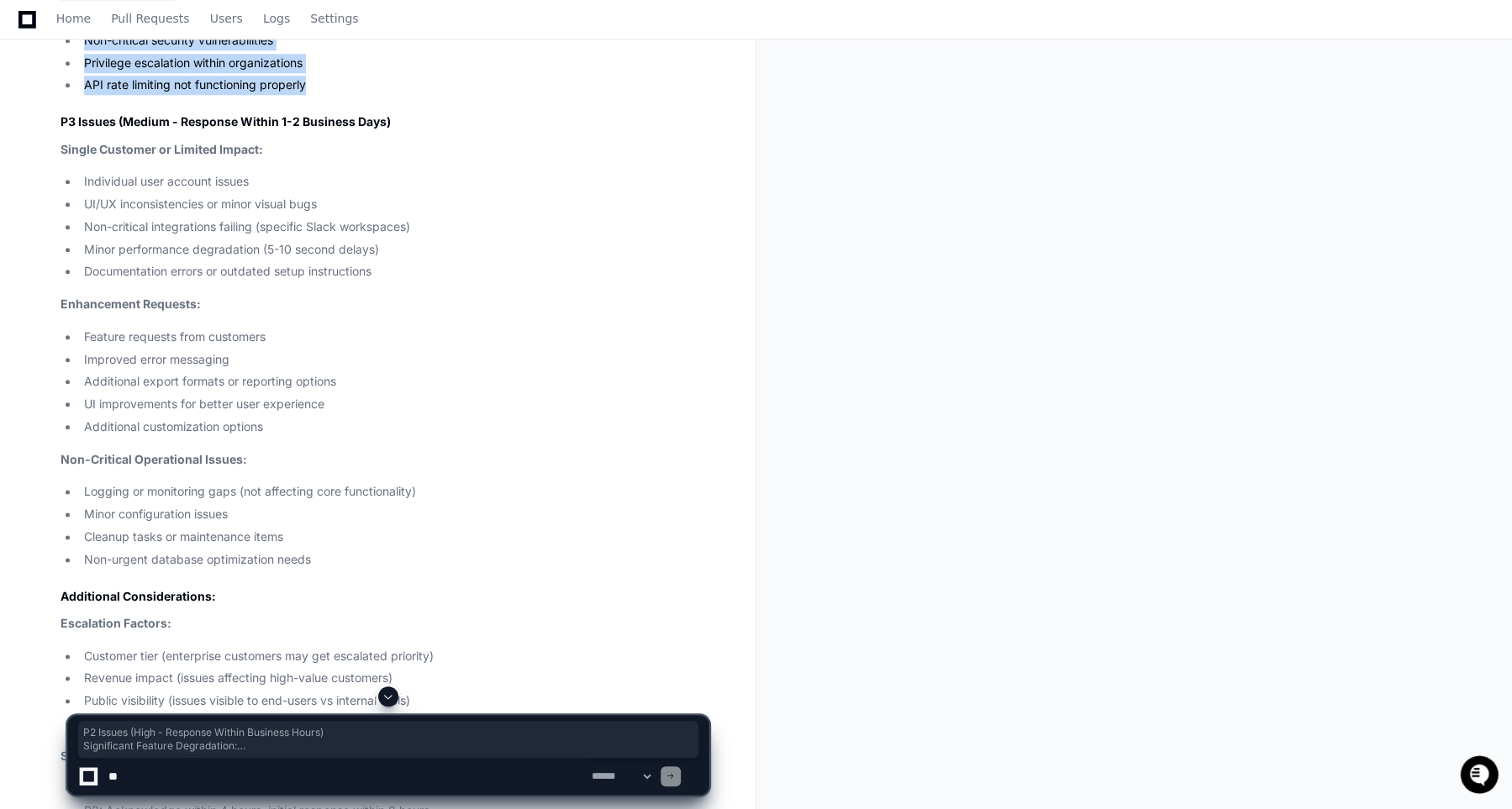
scroll to position [1259, 0]
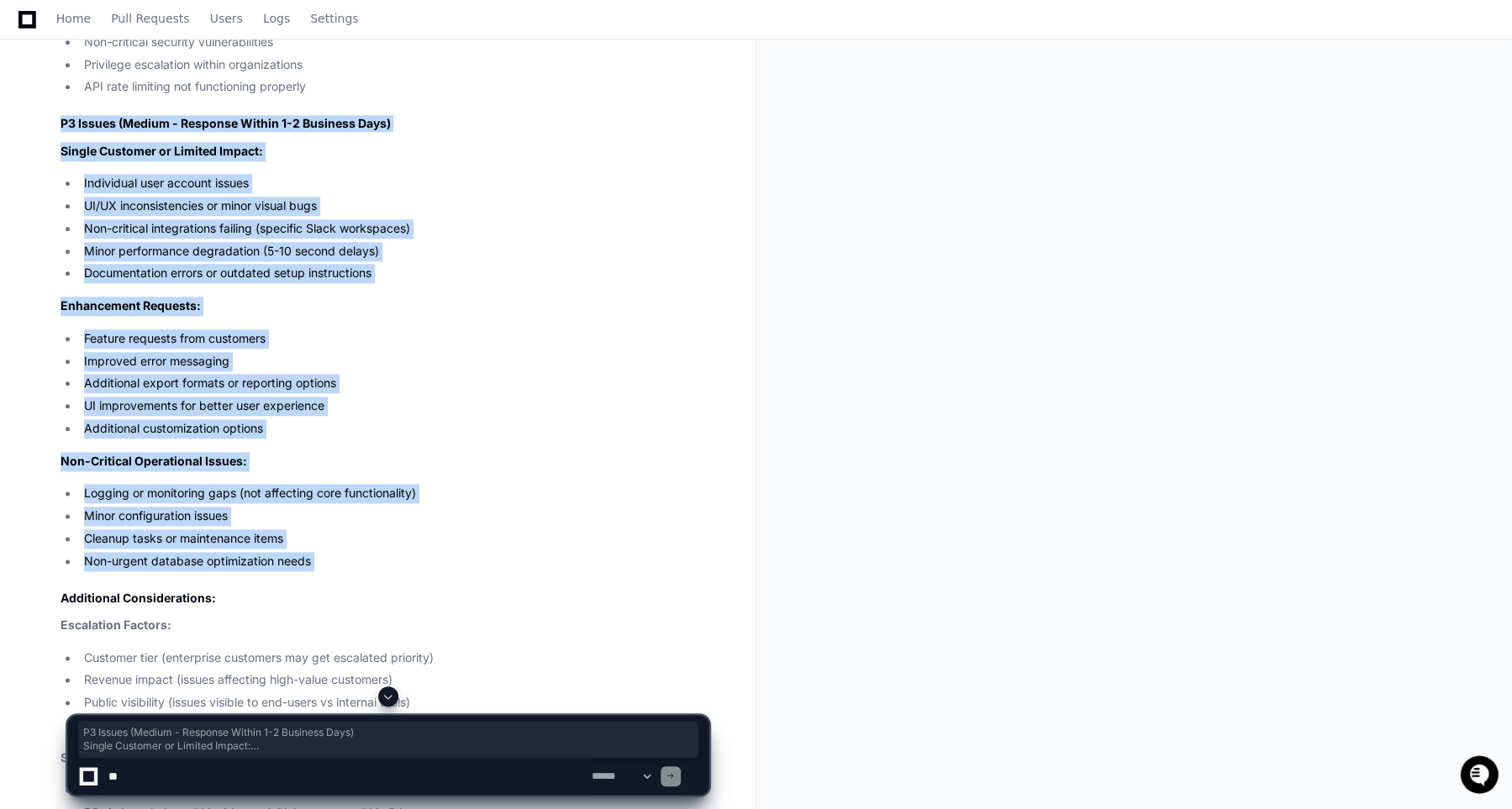
drag, startPoint x: 314, startPoint y: 543, endPoint x: 55, endPoint y: 120, distance: 496.0
click at [55, 120] on div "Thinking For a comprehensive developer platform like PlayerZero, here's how I w…" at bounding box center [368, 5] width 681 height 1784
copy article "P3 Issues (Medium - Response Within 1-2 Business Days) Single Customer or Limit…"
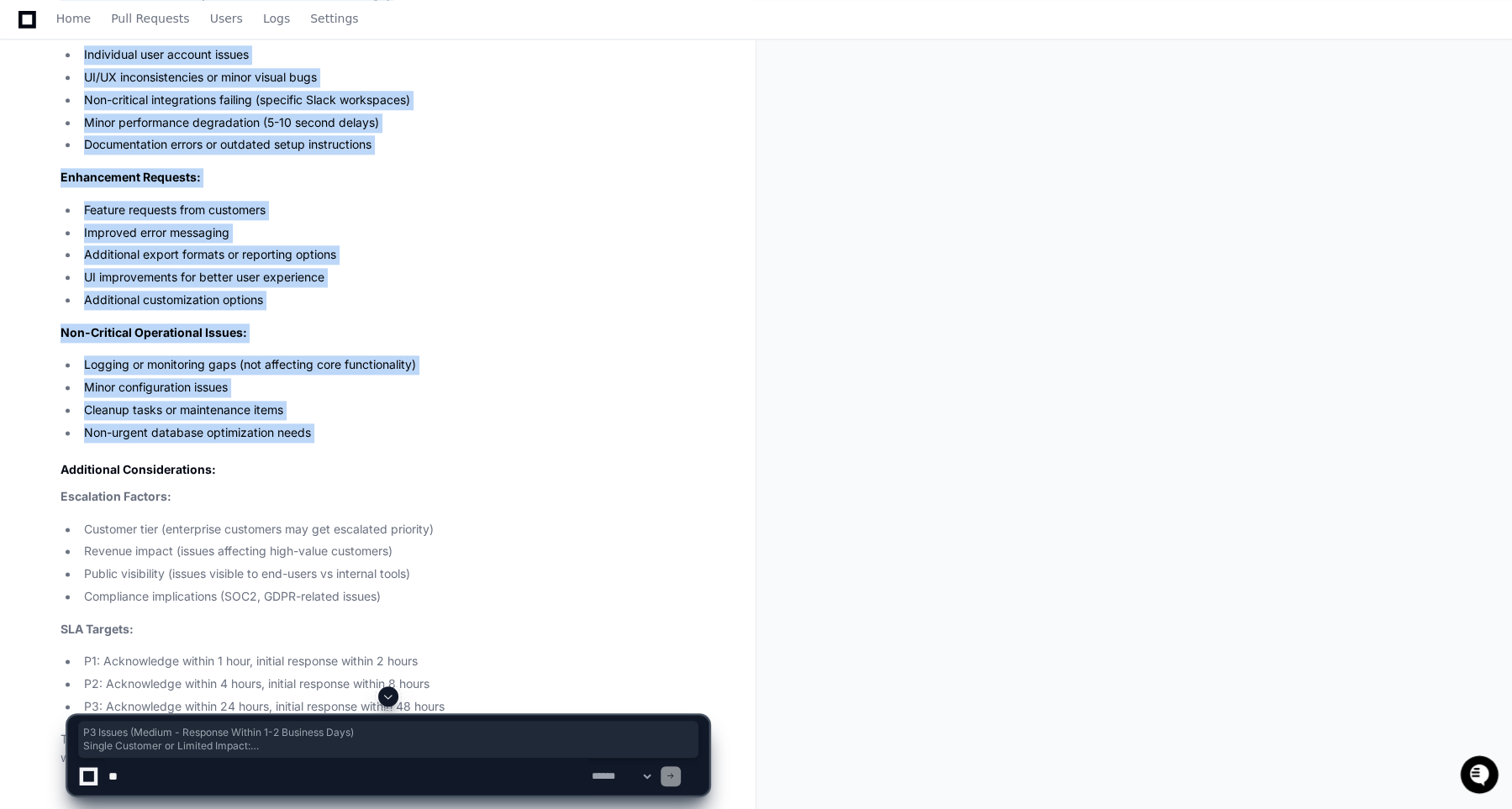
scroll to position [1479, 0]
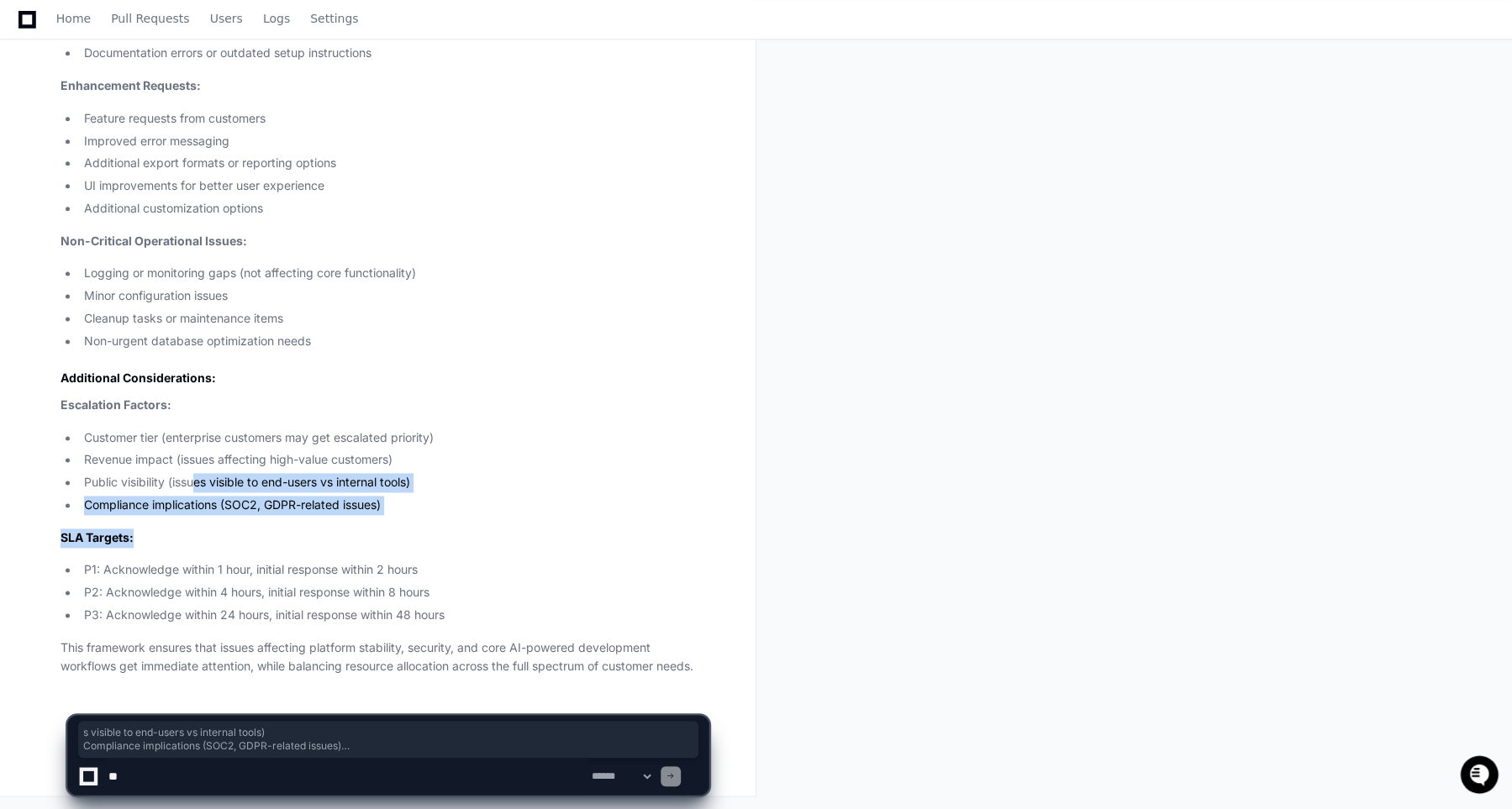
drag, startPoint x: 435, startPoint y: 537, endPoint x: 199, endPoint y: 479, distance: 243.0
click at [199, 479] on li "Public visibility (issues visible to end-users vs internal tools)" at bounding box center [394, 483] width 629 height 19
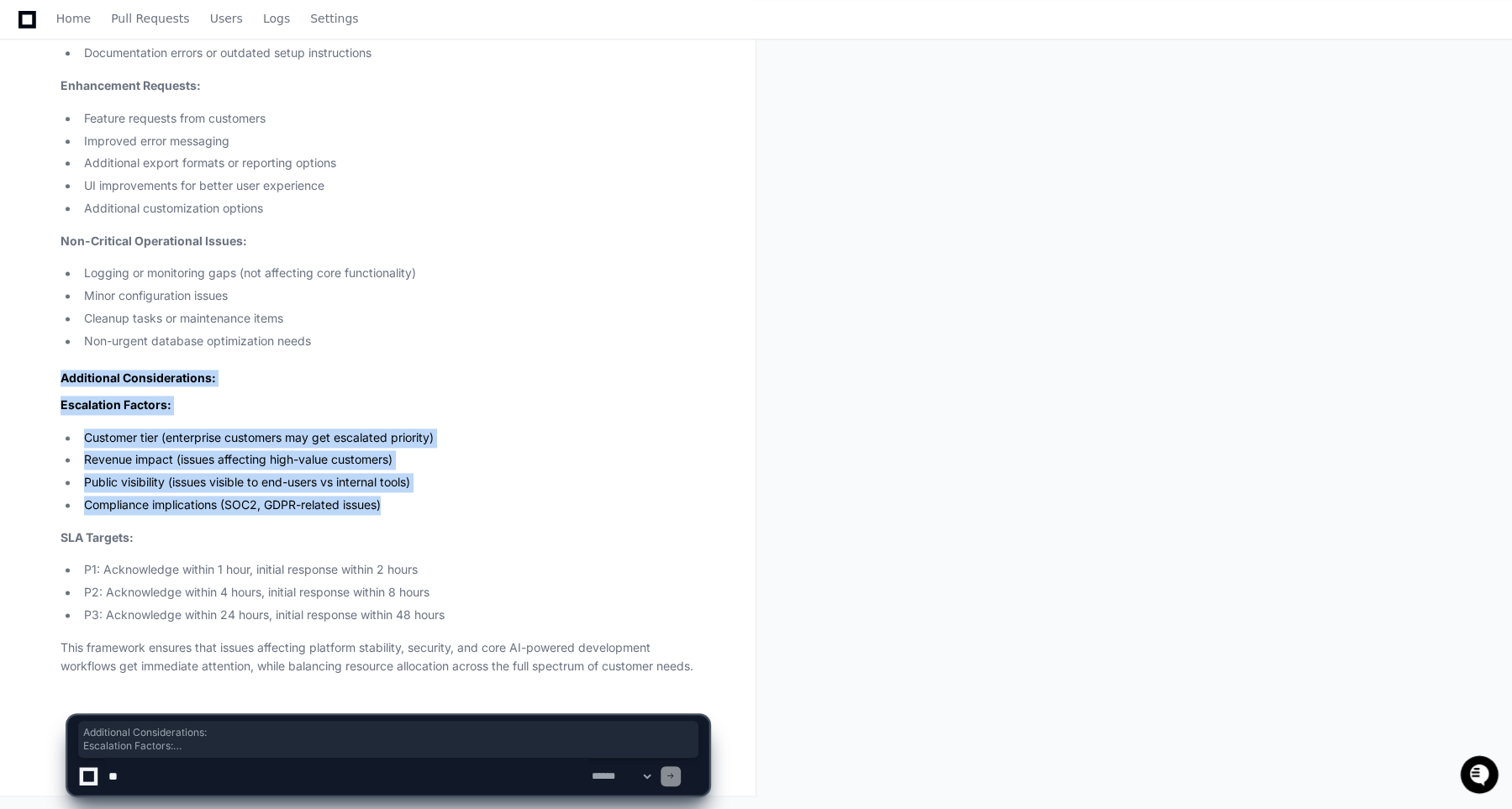
drag, startPoint x: 416, startPoint y: 516, endPoint x: 49, endPoint y: 374, distance: 393.5
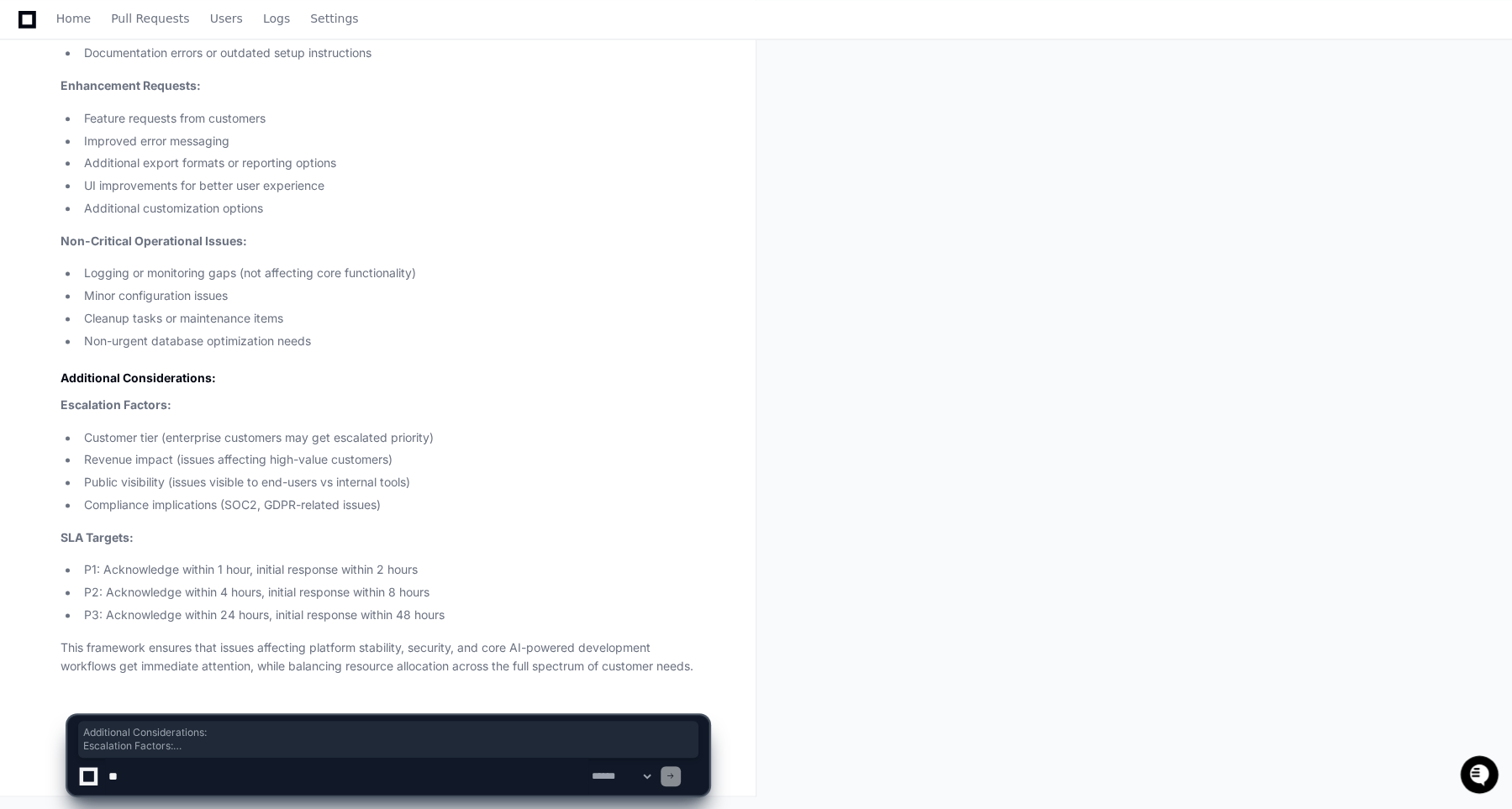
drag, startPoint x: 370, startPoint y: 587, endPoint x: 379, endPoint y: 587, distance: 9.0
click at [373, 586] on li "P2: Acknowledge within 4 hours, initial response within 8 hours" at bounding box center [394, 593] width 629 height 19
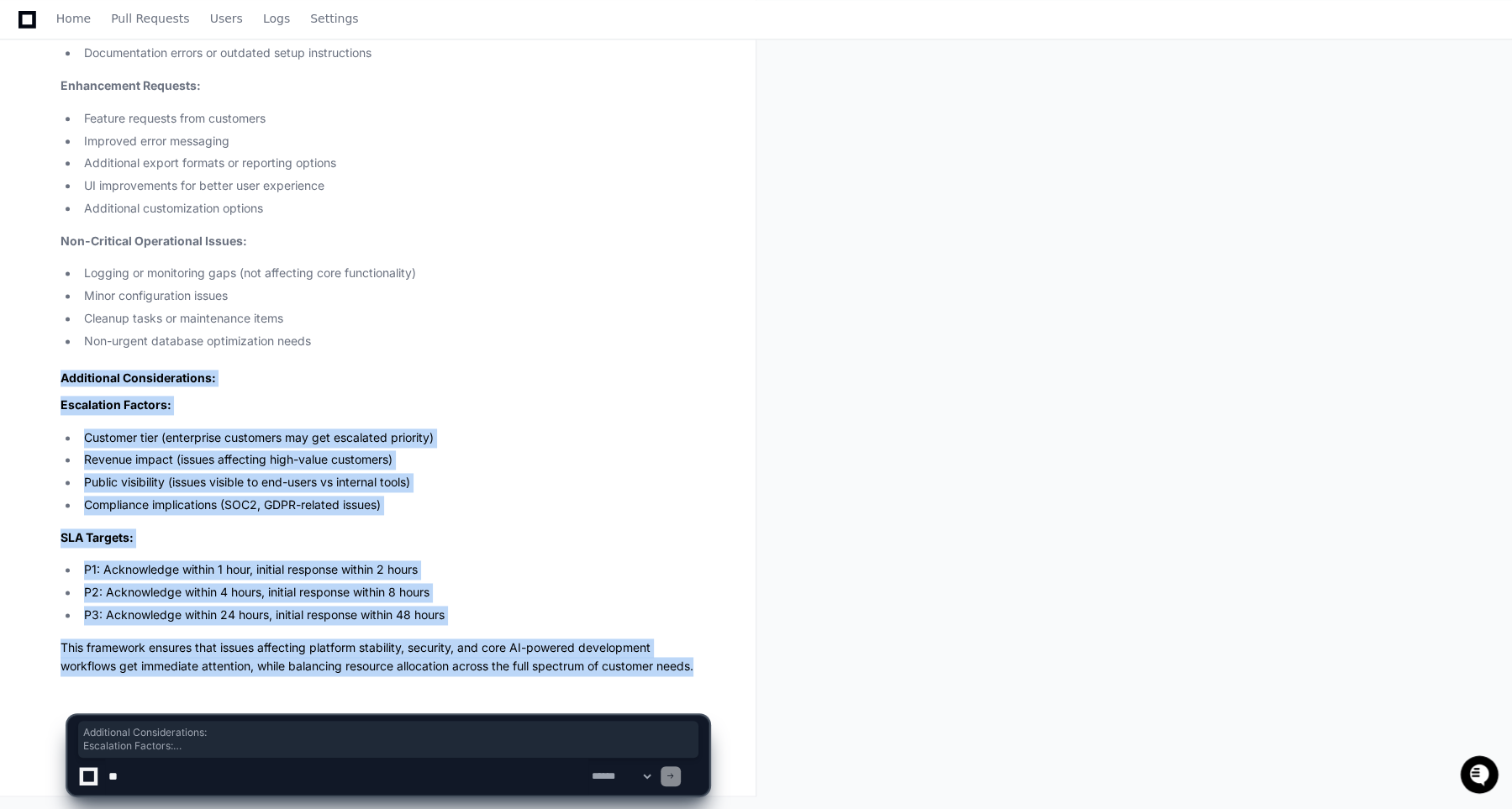
drag, startPoint x: 723, startPoint y: 671, endPoint x: 49, endPoint y: 373, distance: 736.9
copy article "Additional Considerations: Escalation Factors: Customer tier (enterprise custom…"
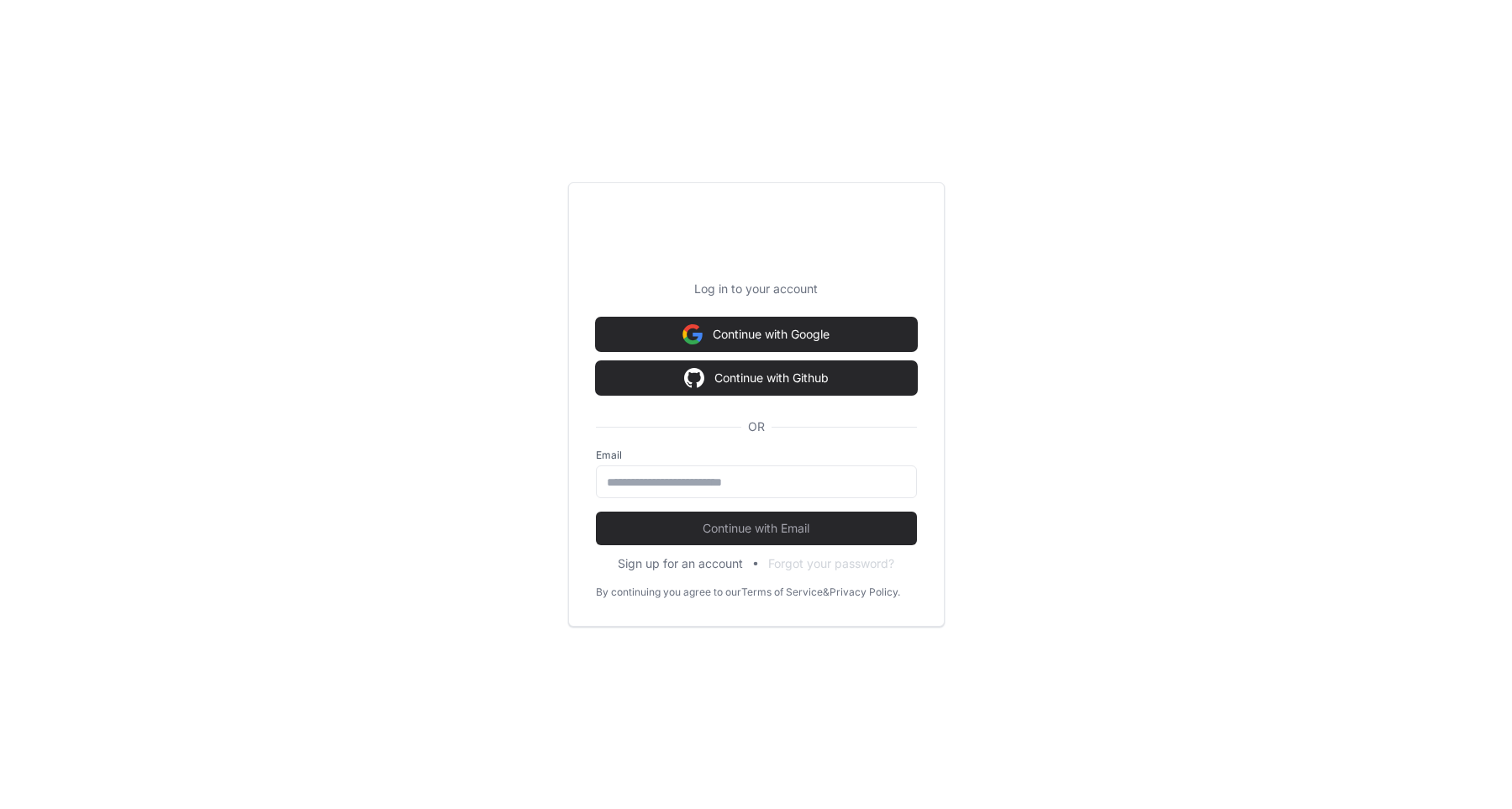
scroll to position [124, 0]
